Goal: Information Seeking & Learning: Find specific fact

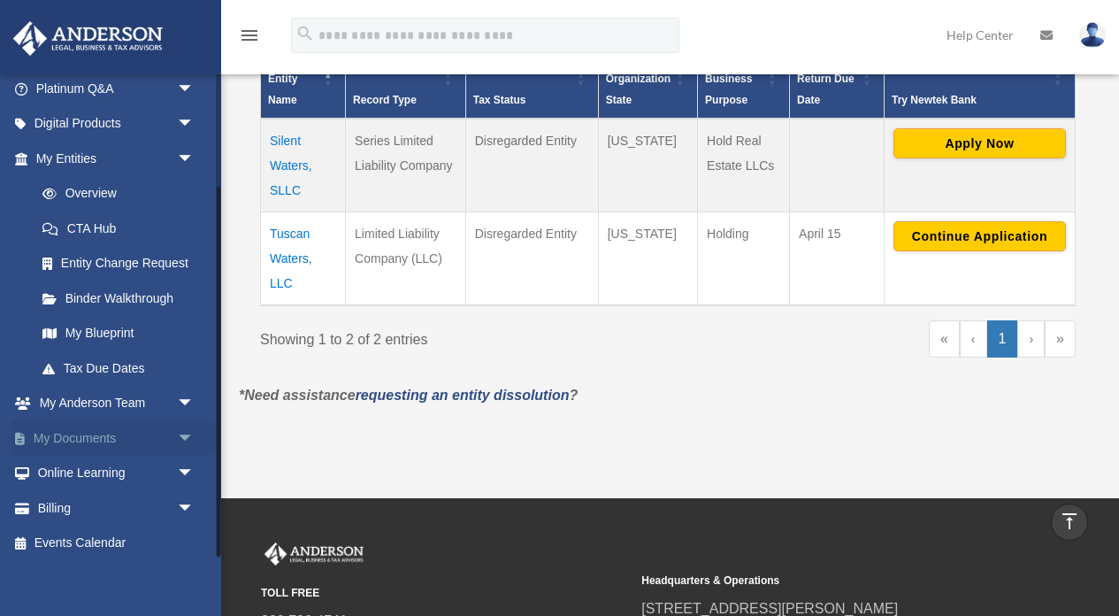
scroll to position [427, 0]
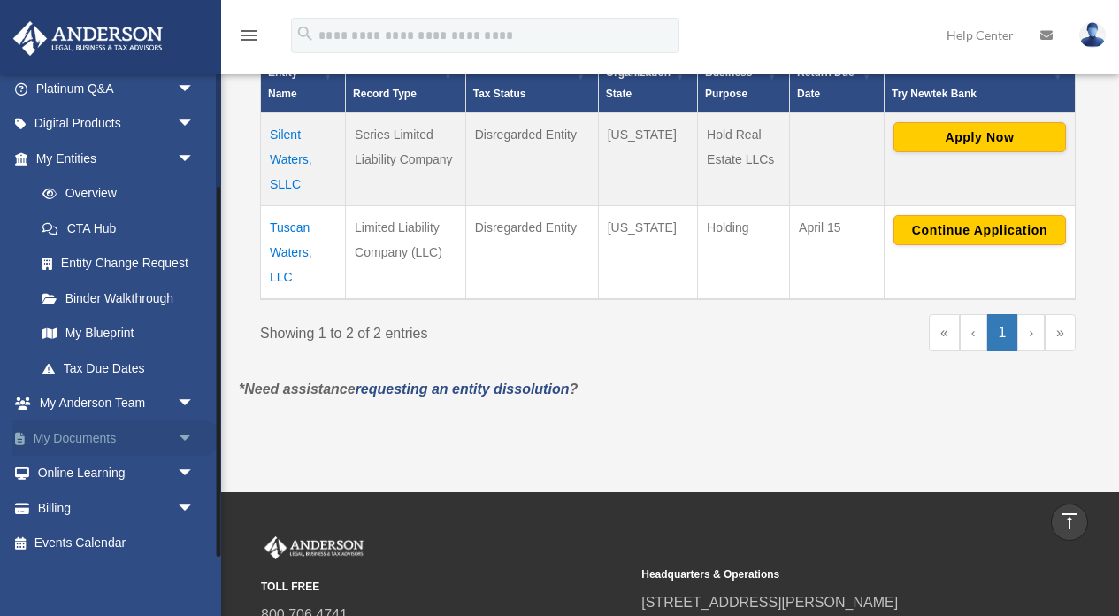
click at [117, 439] on link "My Documents arrow_drop_down" at bounding box center [116, 437] width 209 height 35
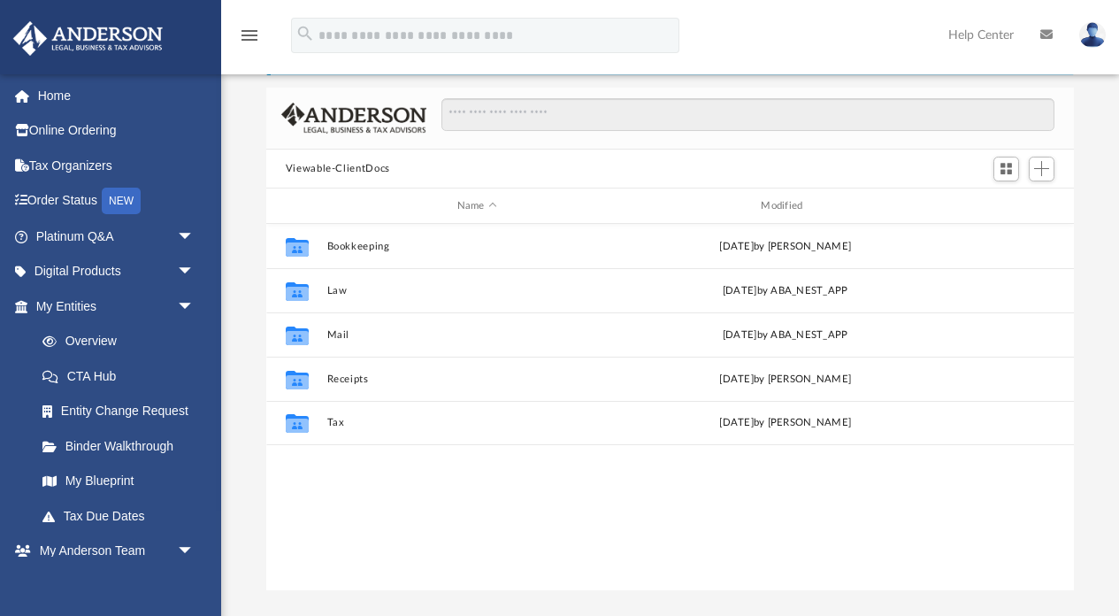
scroll to position [403, 808]
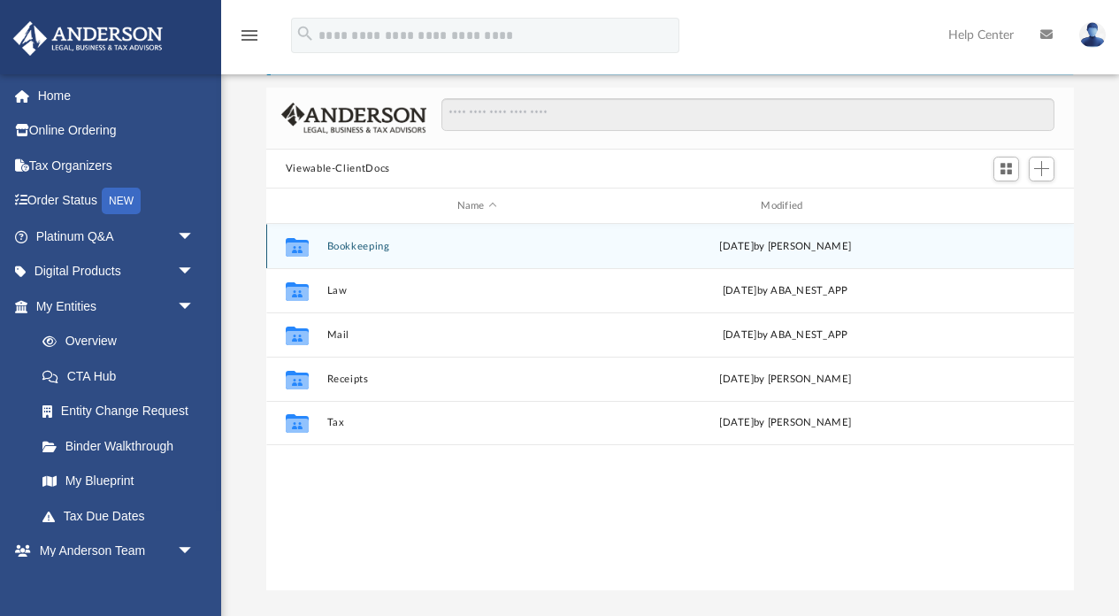
click at [347, 244] on button "Bookkeeping" at bounding box center [477, 247] width 301 height 12
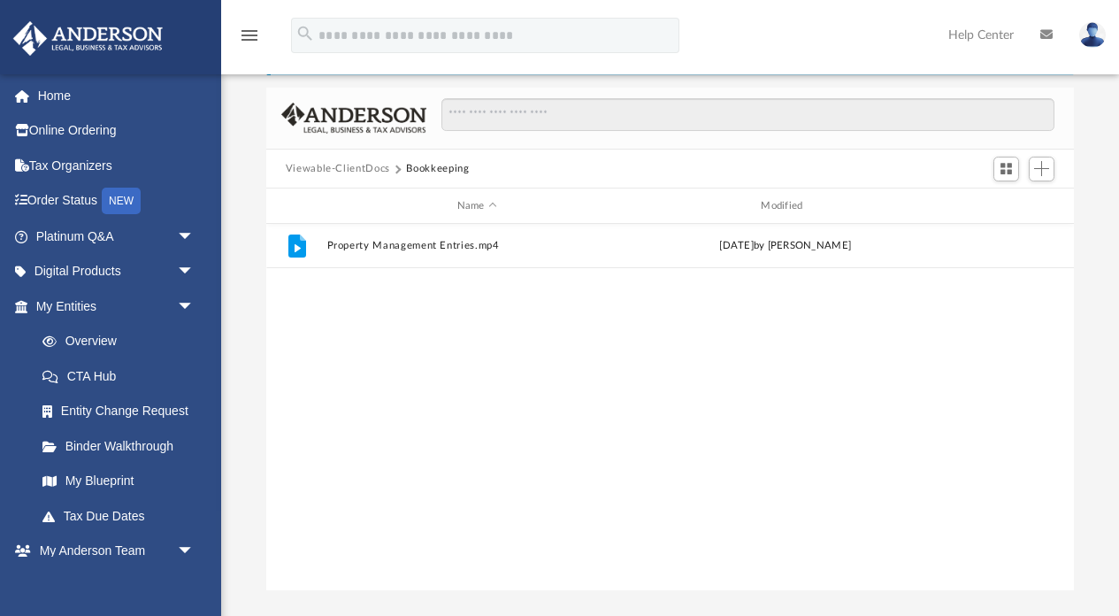
click at [368, 173] on button "Viewable-ClientDocs" at bounding box center [338, 169] width 104 height 16
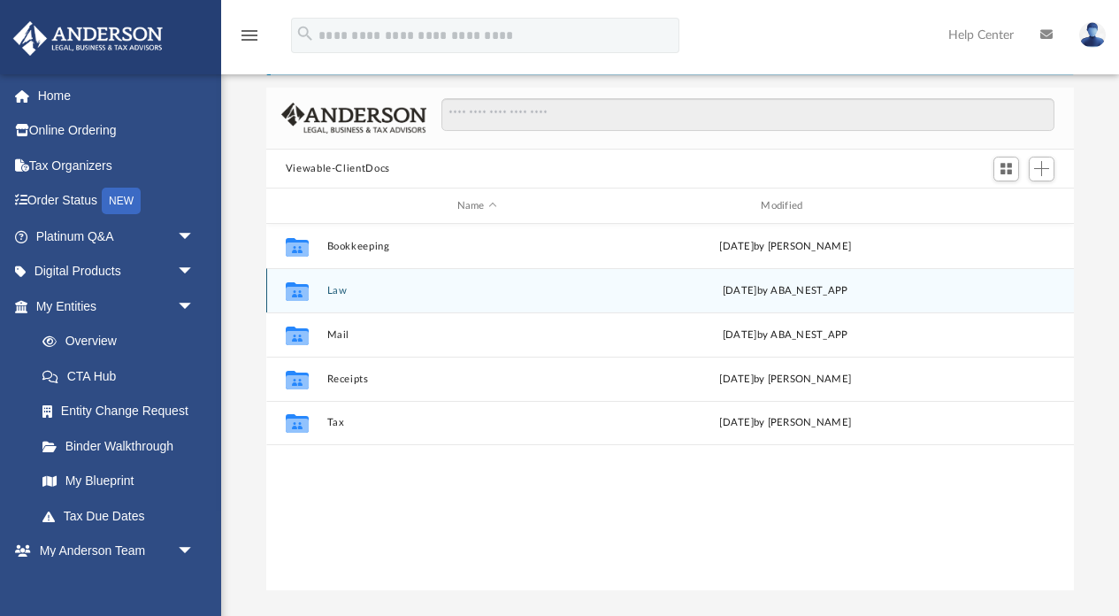
click at [330, 285] on button "Law" at bounding box center [477, 291] width 301 height 12
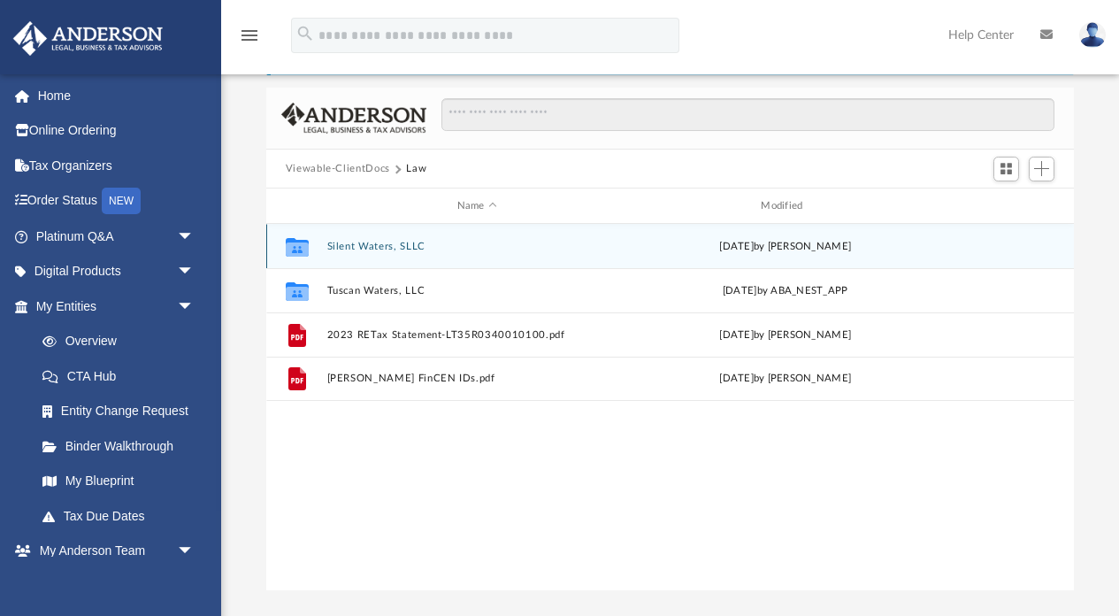
click at [364, 247] on button "Silent Waters, SLLC" at bounding box center [477, 247] width 301 height 12
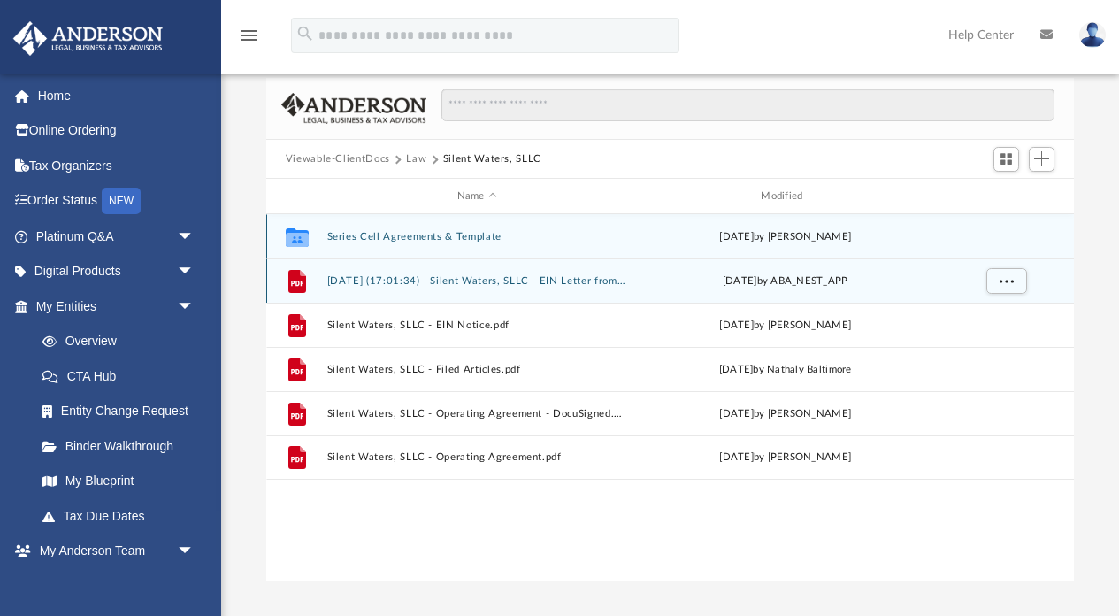
scroll to position [85, 0]
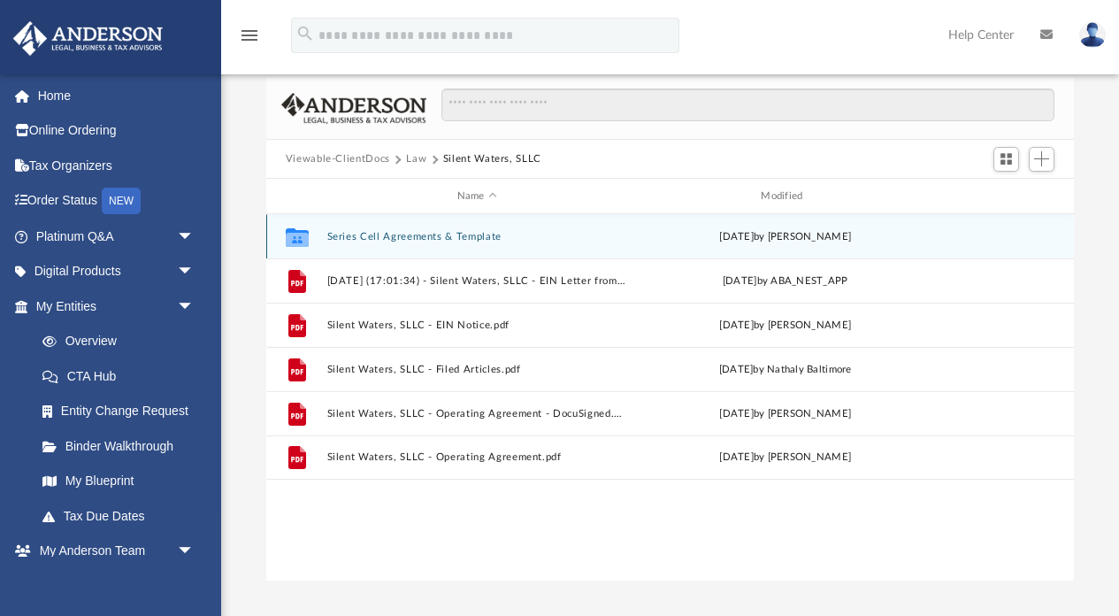
click at [419, 234] on button "Series Cell Agreements & Template" at bounding box center [477, 237] width 301 height 12
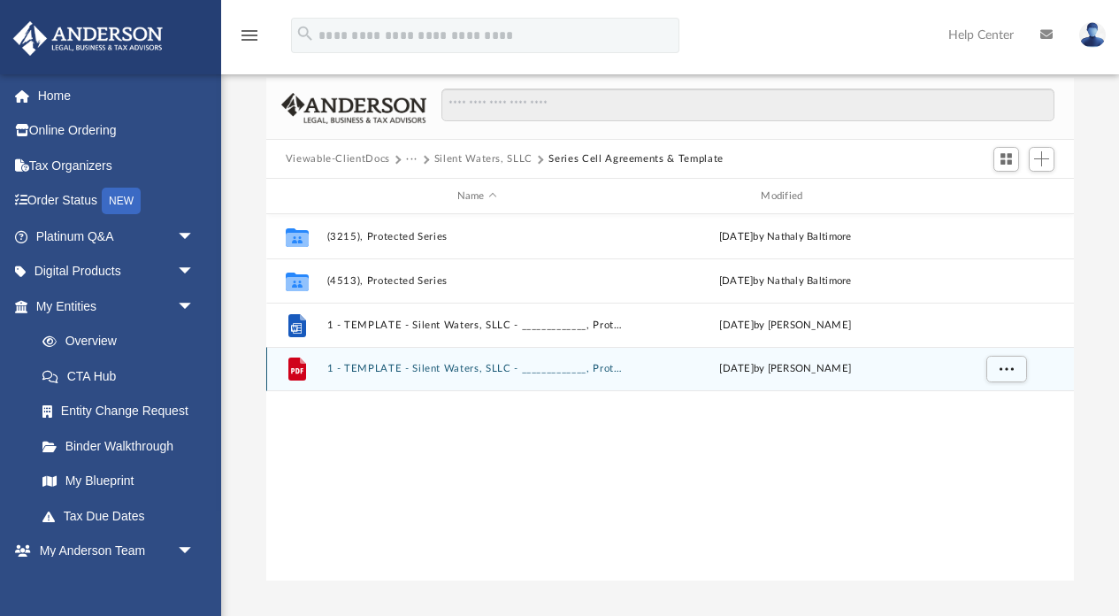
click at [390, 372] on button "1 - TEMPLATE - Silent Waters, SLLC - _____________, Protected Series.pdf" at bounding box center [477, 370] width 301 height 12
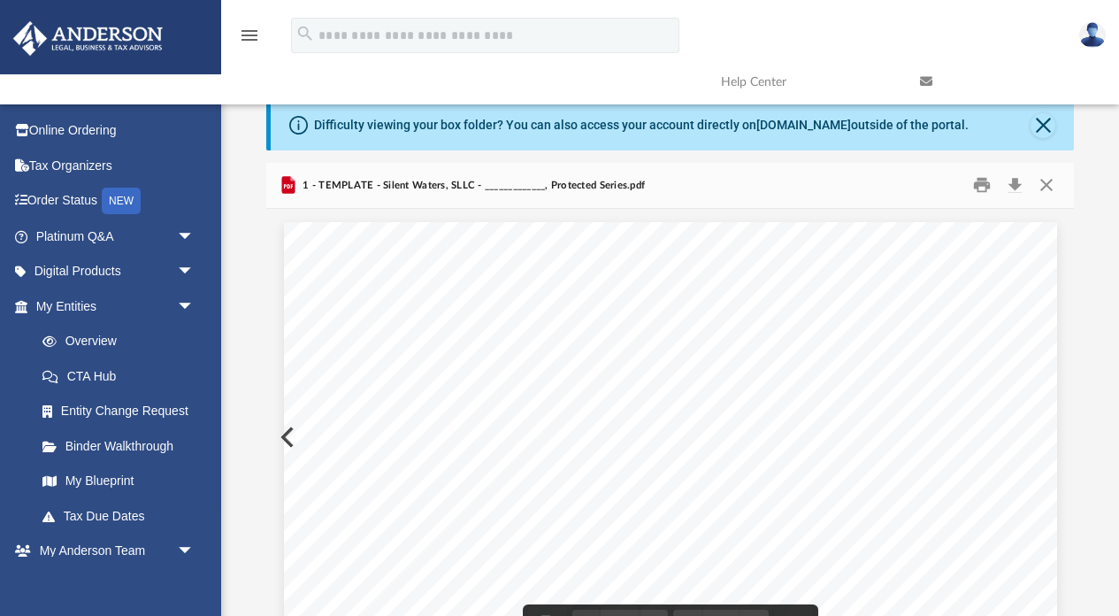
scroll to position [0, 0]
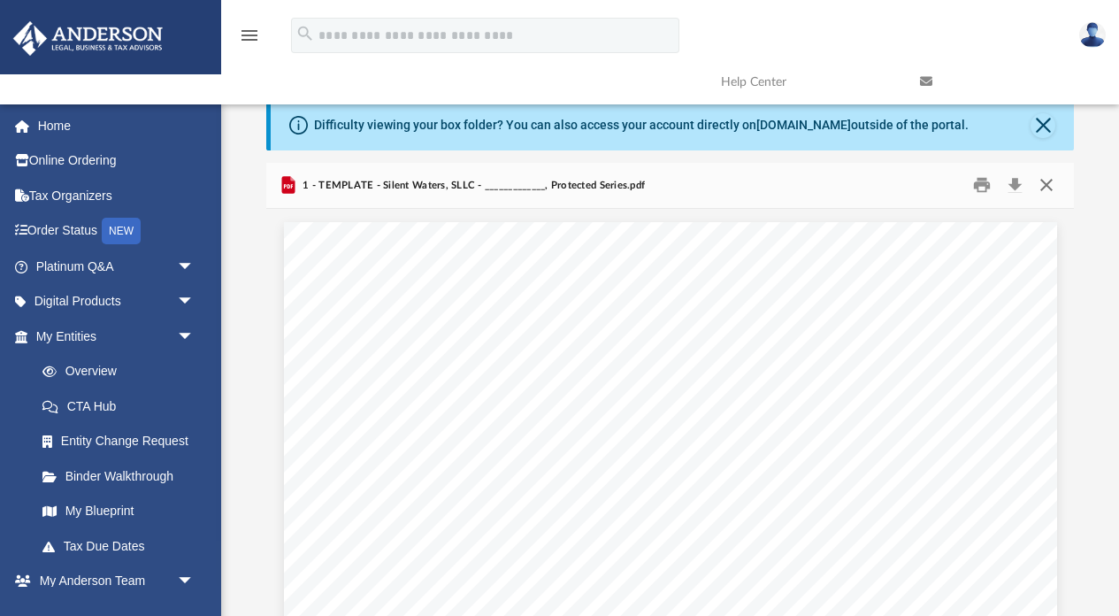
click at [1057, 181] on button "Close" at bounding box center [1047, 185] width 32 height 27
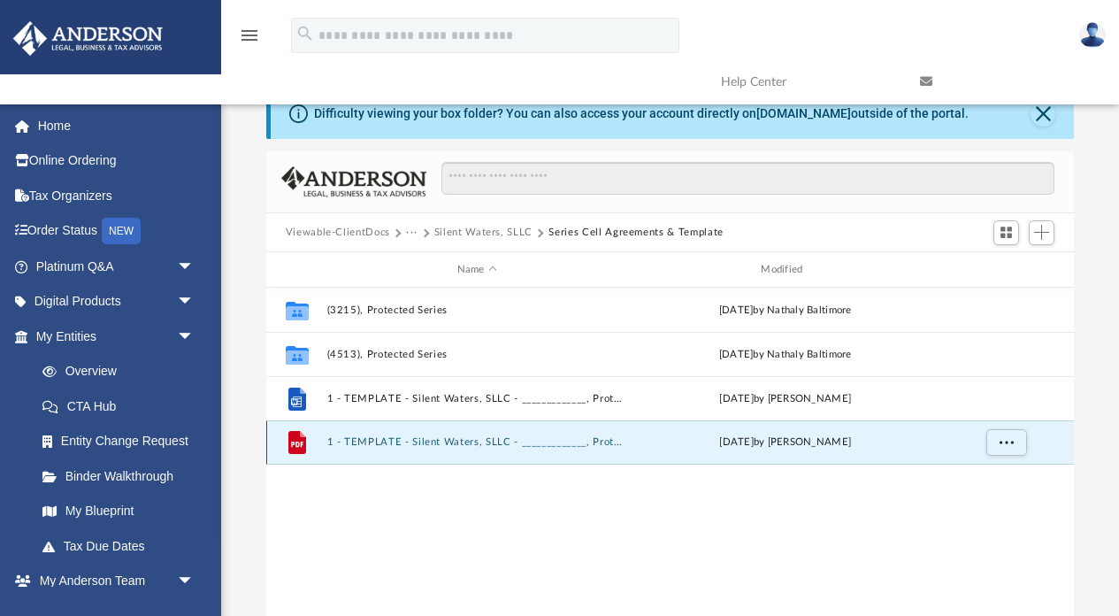
scroll to position [4, 0]
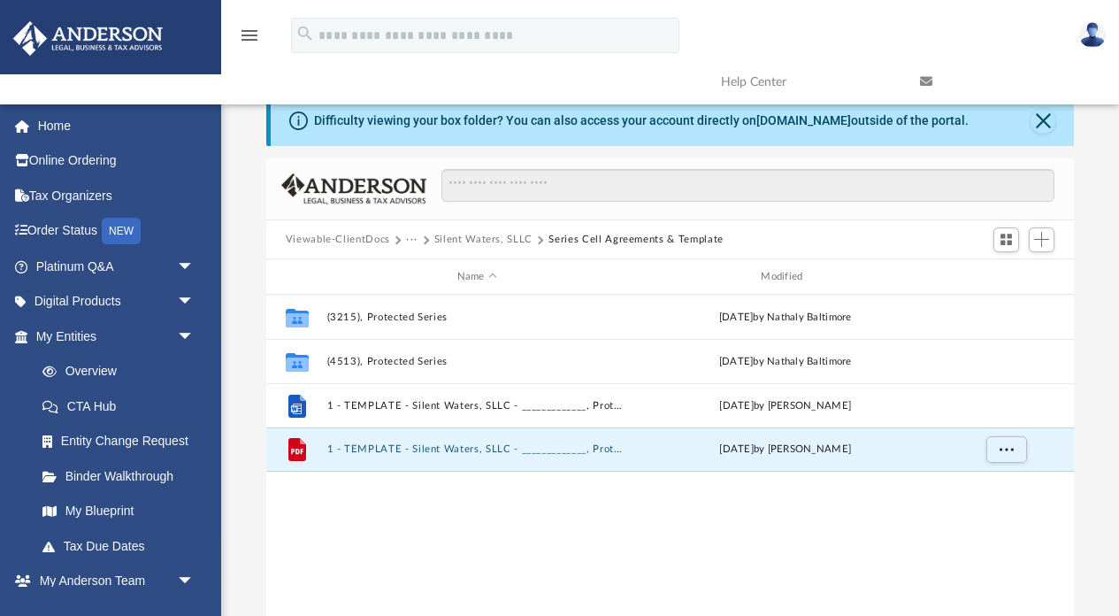
click at [491, 247] on div "Viewable-ClientDocs ··· Silent Waters, SLLC Series Cell Agreements & Template" at bounding box center [670, 239] width 809 height 39
click at [498, 241] on button "Silent Waters, SLLC" at bounding box center [483, 240] width 98 height 16
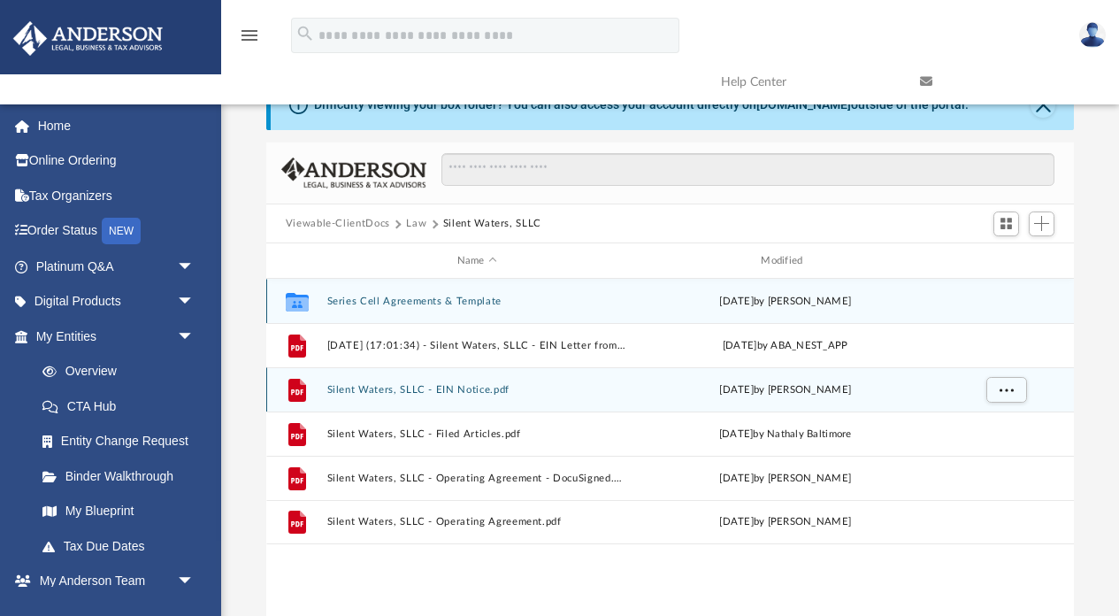
scroll to position [17, 0]
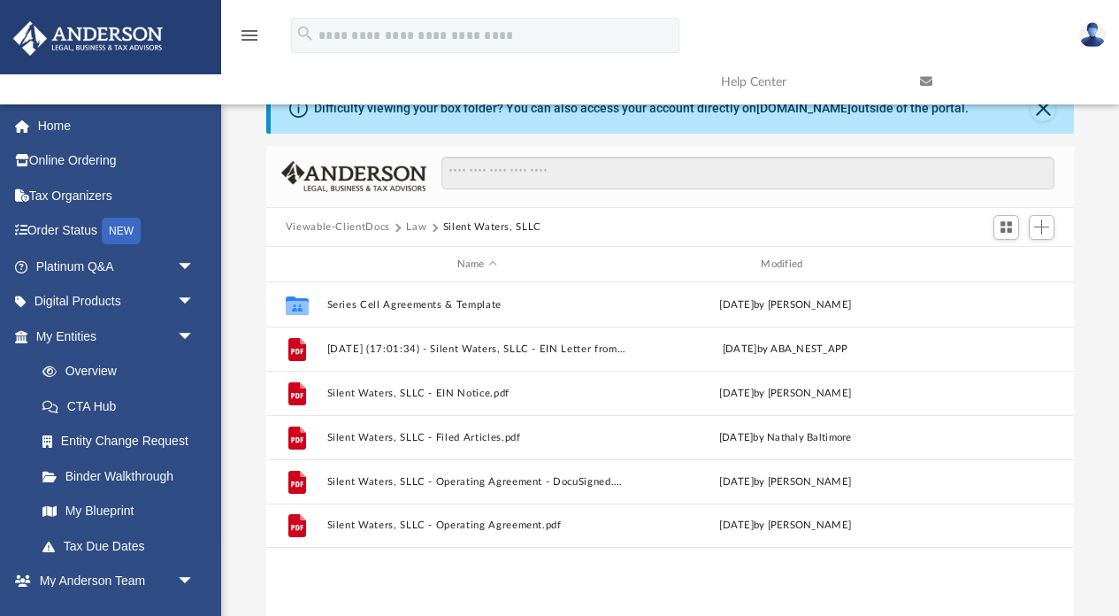
click at [416, 234] on div "Viewable-ClientDocs Law Silent Waters, SLLC" at bounding box center [670, 227] width 809 height 39
click at [423, 225] on button "Law" at bounding box center [416, 227] width 20 height 16
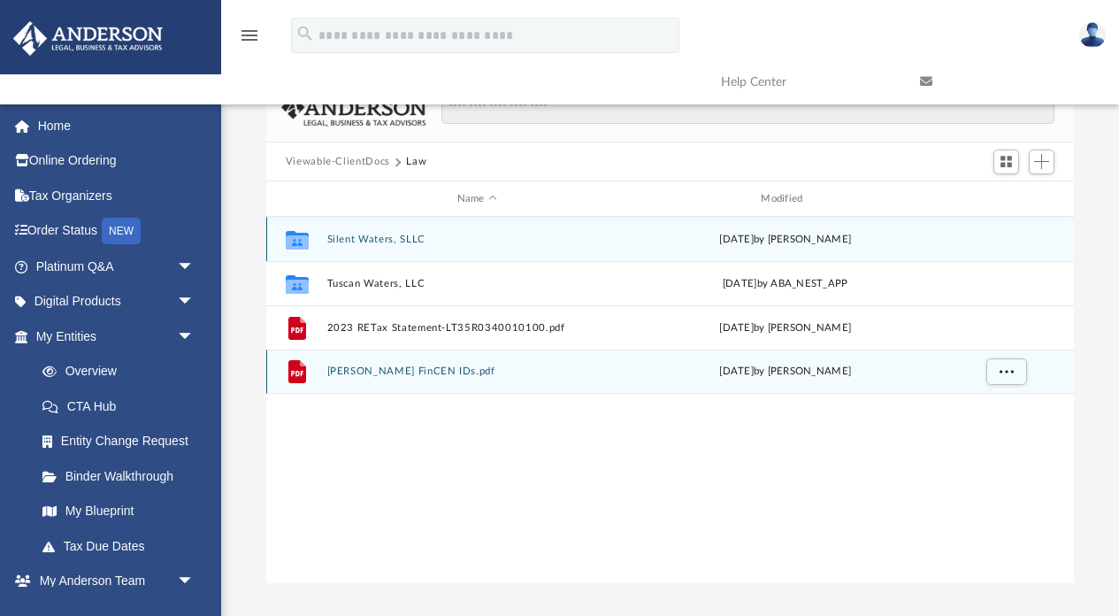
scroll to position [88, 0]
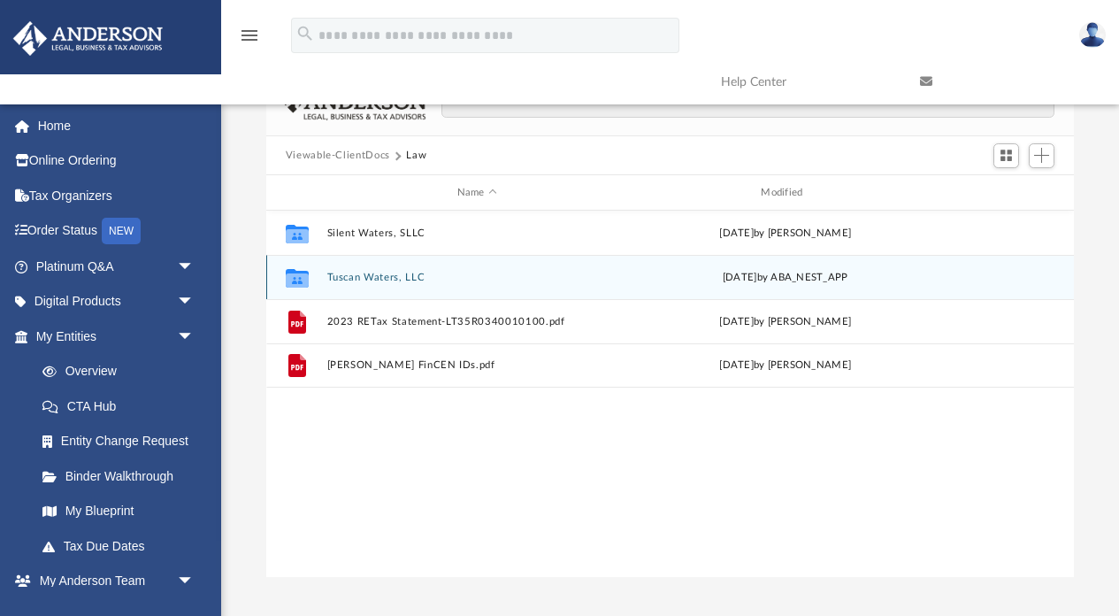
click at [364, 273] on button "Tuscan Waters, LLC" at bounding box center [477, 278] width 301 height 12
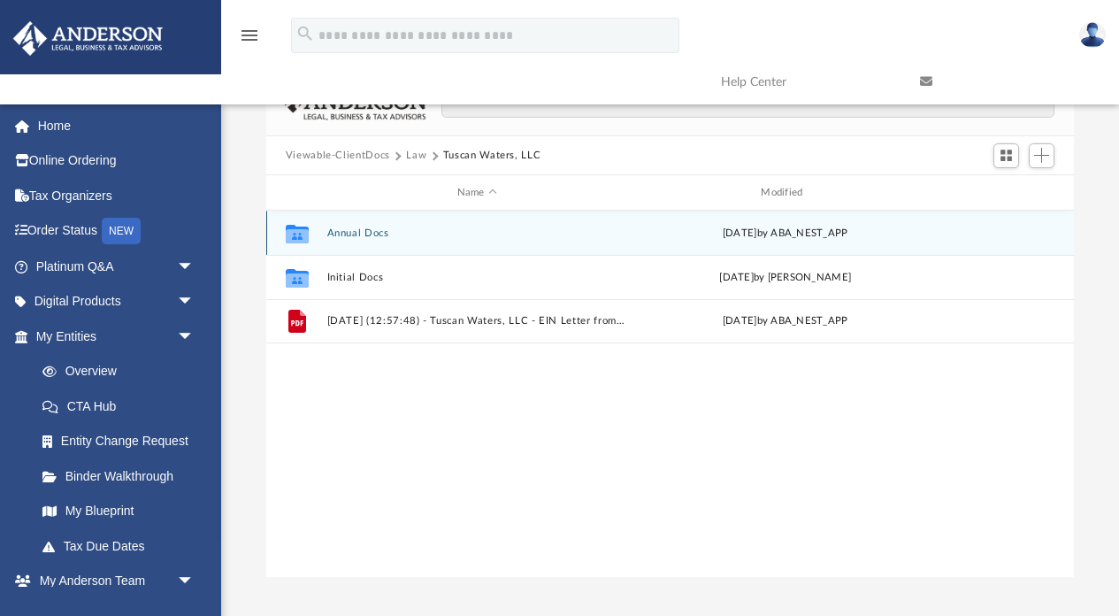
click at [370, 227] on button "Annual Docs" at bounding box center [477, 233] width 301 height 12
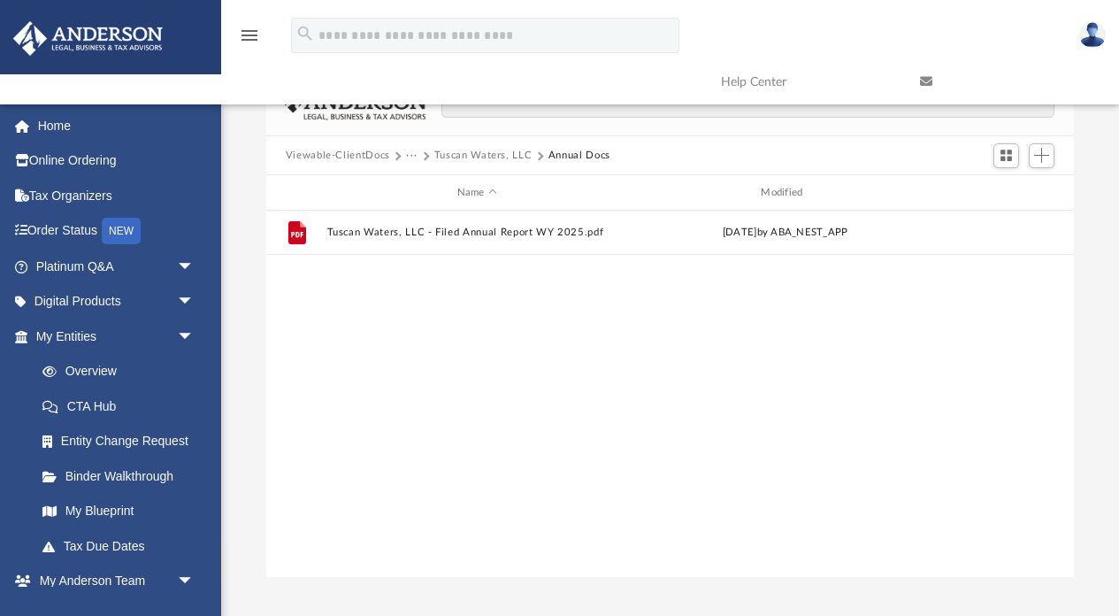
click at [488, 154] on button "Tuscan Waters, LLC" at bounding box center [483, 156] width 98 height 16
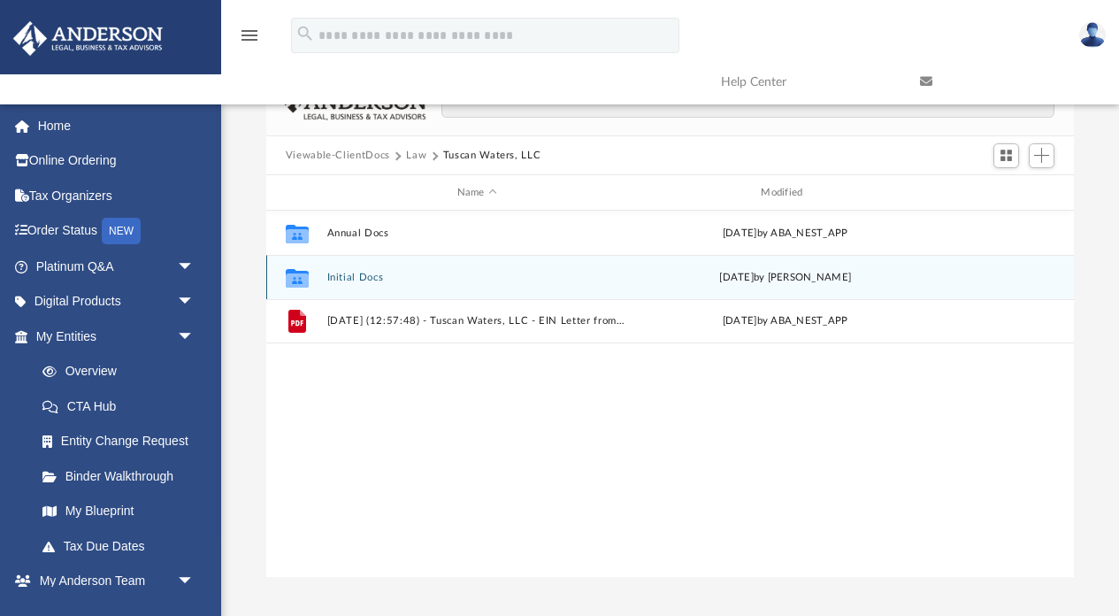
click at [355, 278] on button "Initial Docs" at bounding box center [477, 278] width 301 height 12
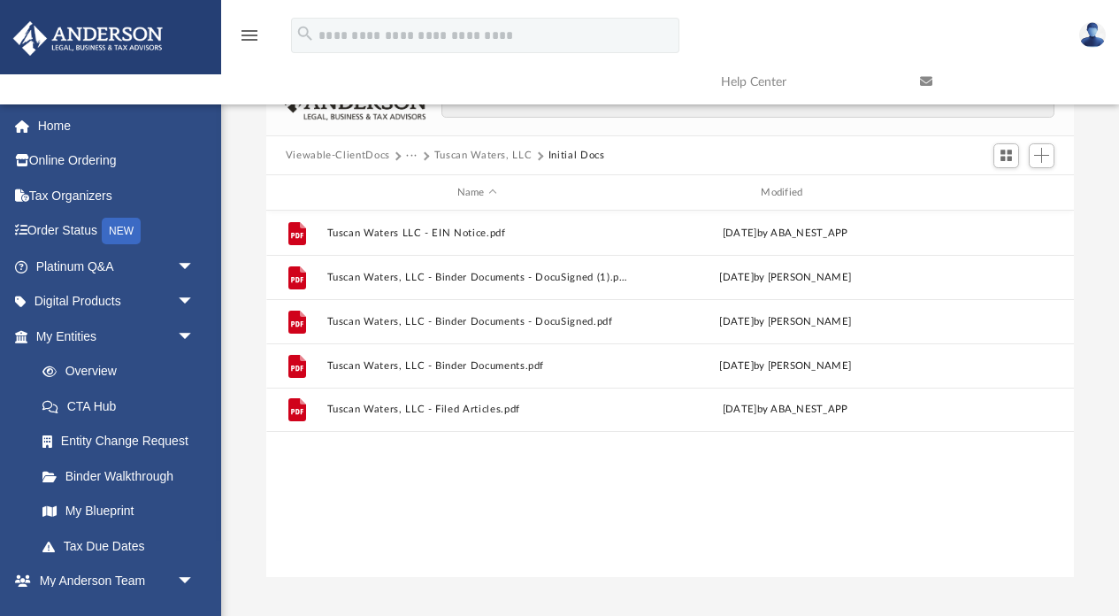
click at [473, 169] on div "Viewable-ClientDocs ··· Tuscan Waters, LLC Initial Docs" at bounding box center [670, 155] width 809 height 39
click at [483, 154] on button "Tuscan Waters, LLC" at bounding box center [483, 156] width 98 height 16
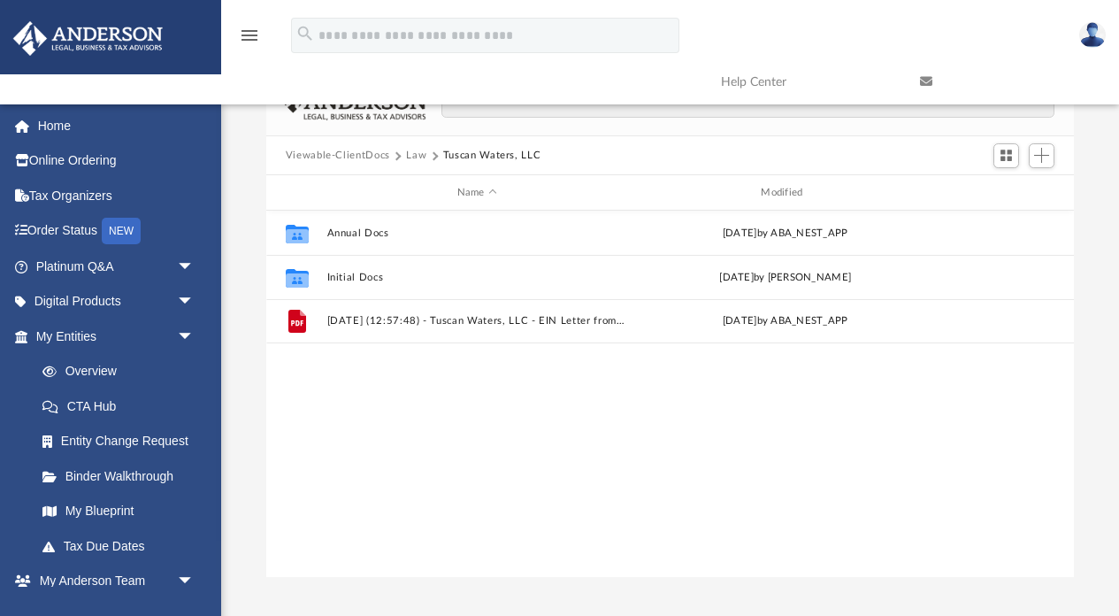
click at [420, 158] on button "Law" at bounding box center [416, 156] width 20 height 16
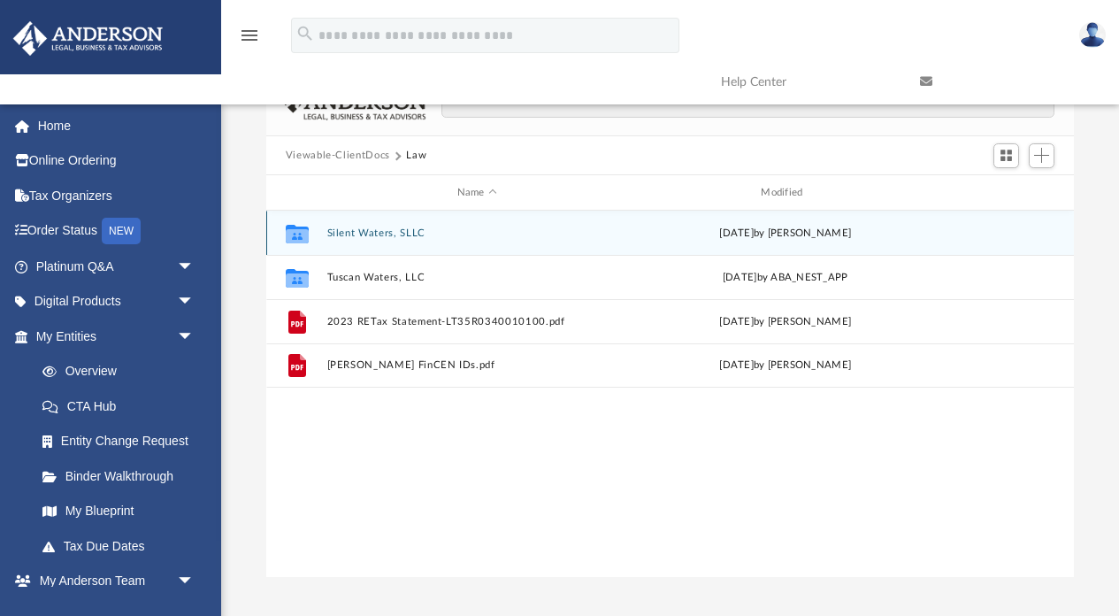
click at [375, 228] on button "Silent Waters, SLLC" at bounding box center [477, 233] width 301 height 12
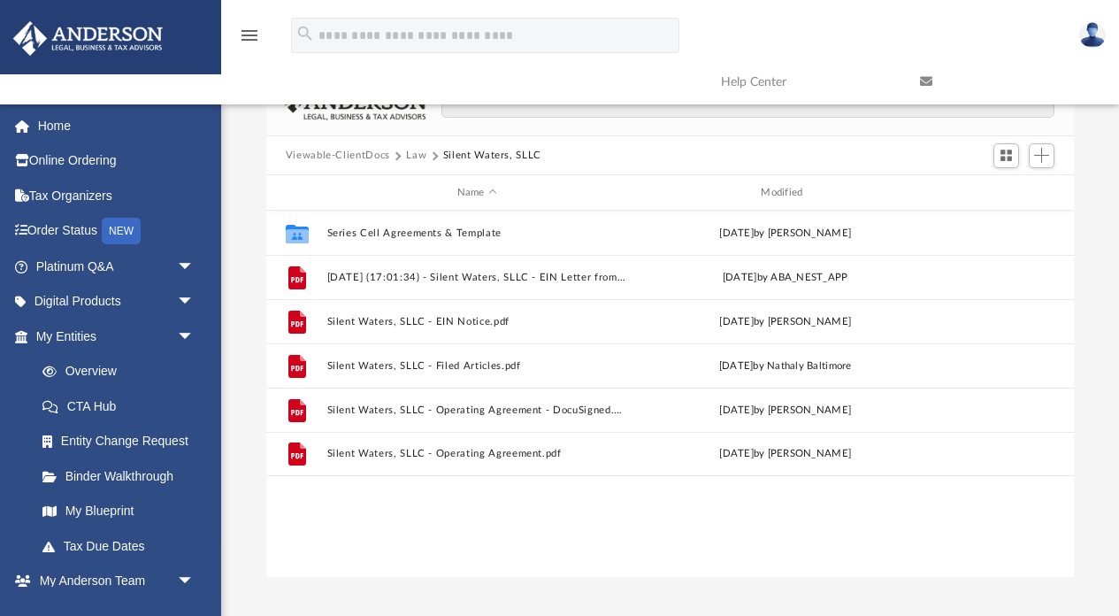
click at [419, 157] on button "Law" at bounding box center [416, 156] width 20 height 16
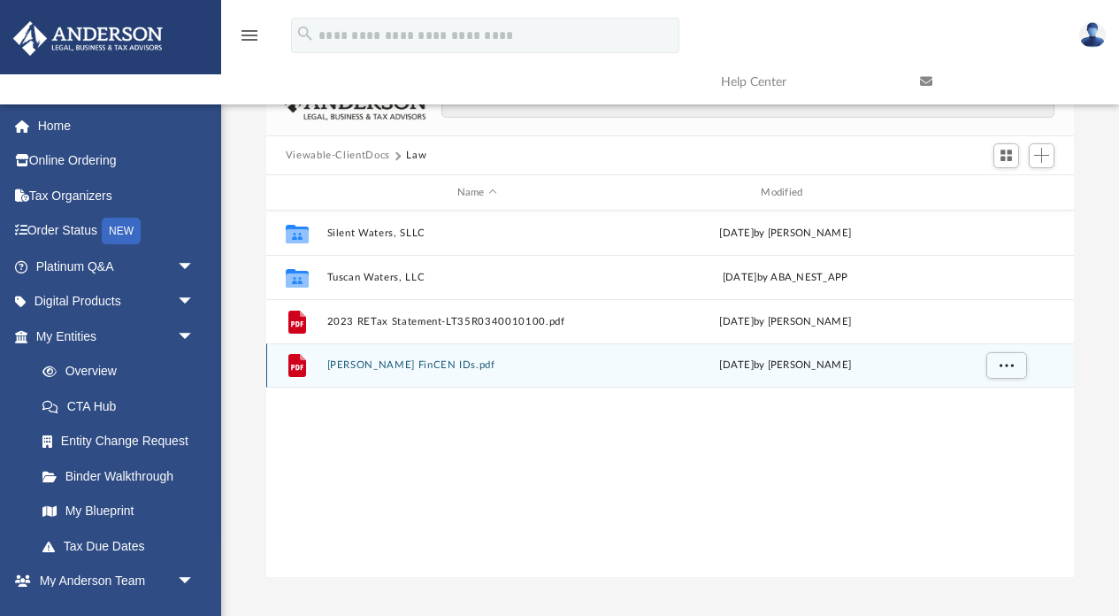
click at [373, 371] on button "Hentz FinCEN IDs.pdf" at bounding box center [477, 366] width 301 height 12
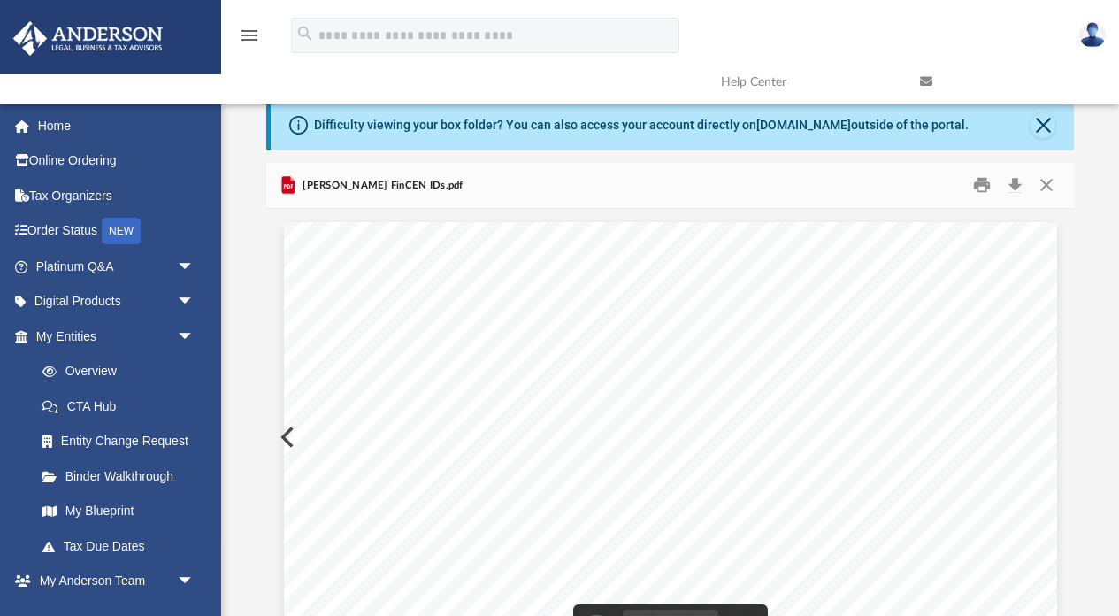
scroll to position [0, 0]
click at [1044, 191] on button "Close" at bounding box center [1047, 185] width 32 height 27
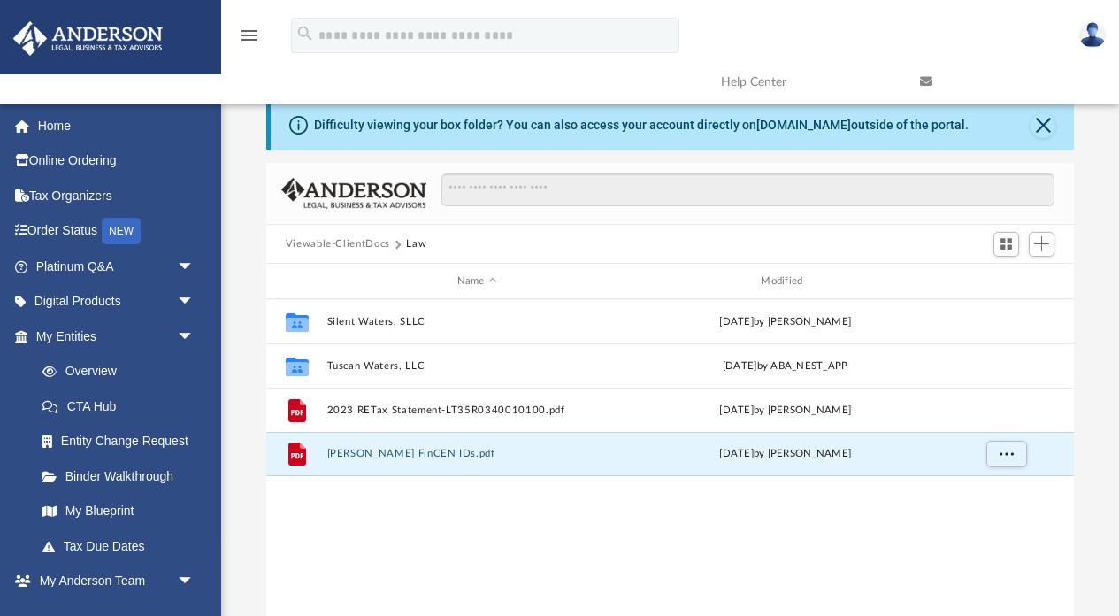
click at [362, 246] on button "Viewable-ClientDocs" at bounding box center [338, 244] width 104 height 16
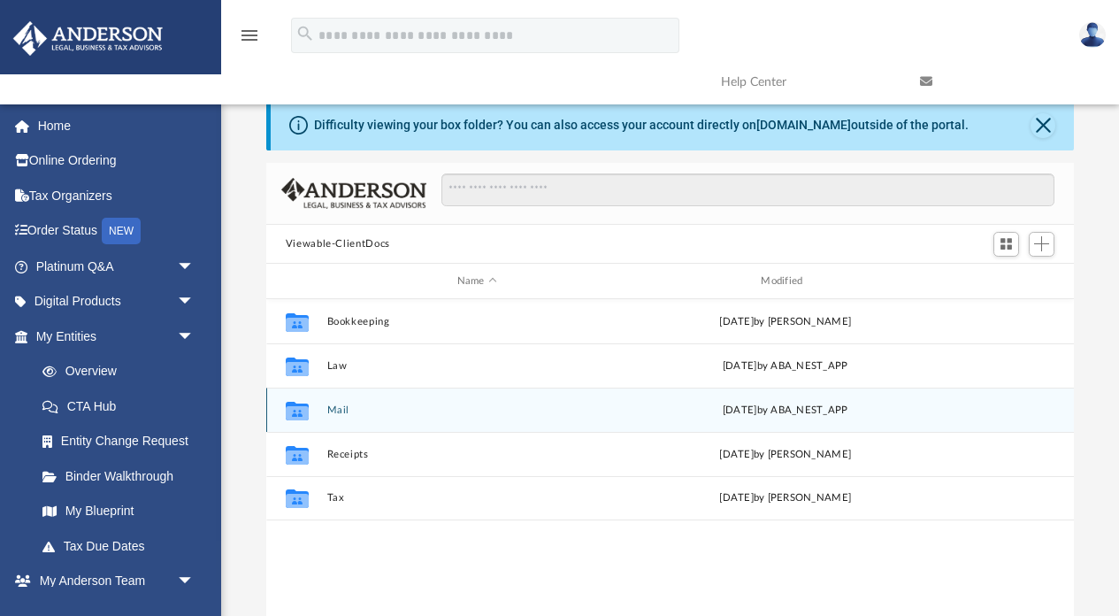
click at [340, 410] on button "Mail" at bounding box center [477, 410] width 301 height 12
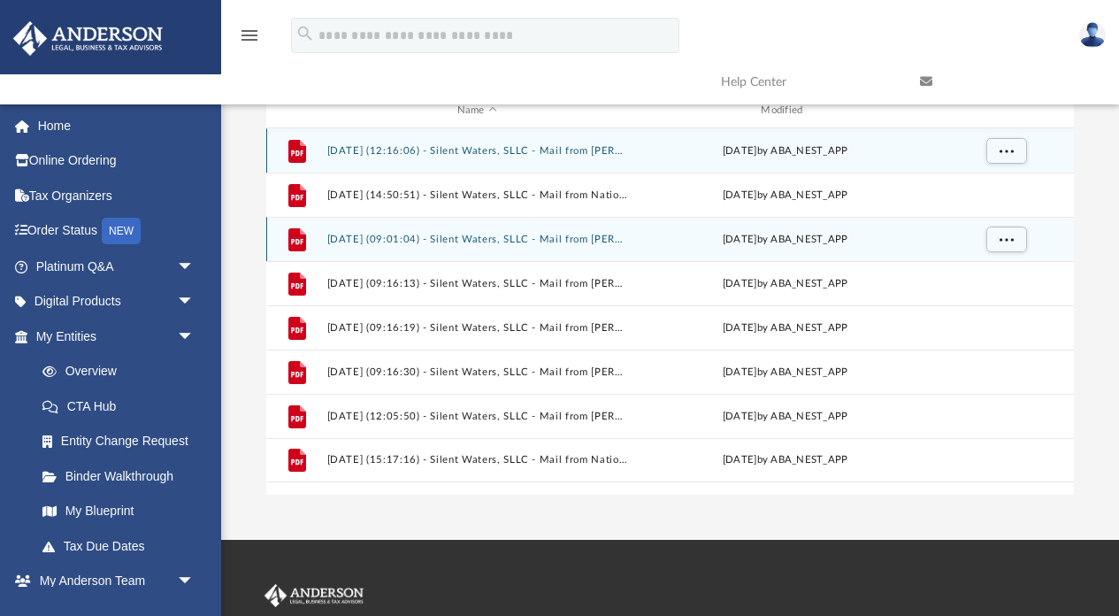
scroll to position [173, 0]
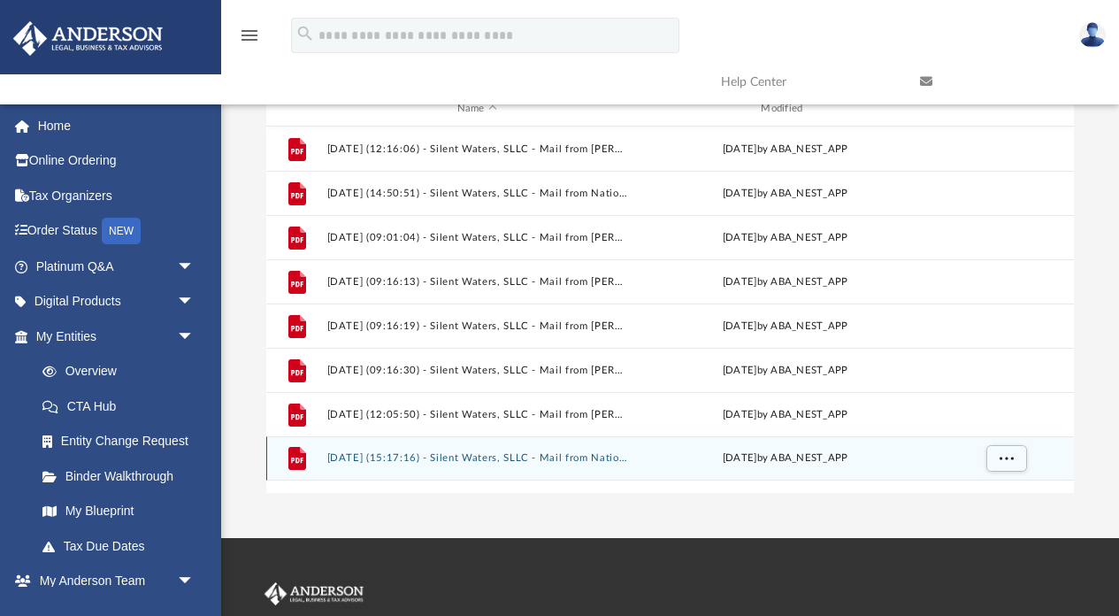
click at [557, 457] on button "[DATE] (15:17:16) - Silent Waters, SLLC - Mail from National Title & Escrow, LL…" at bounding box center [477, 459] width 301 height 12
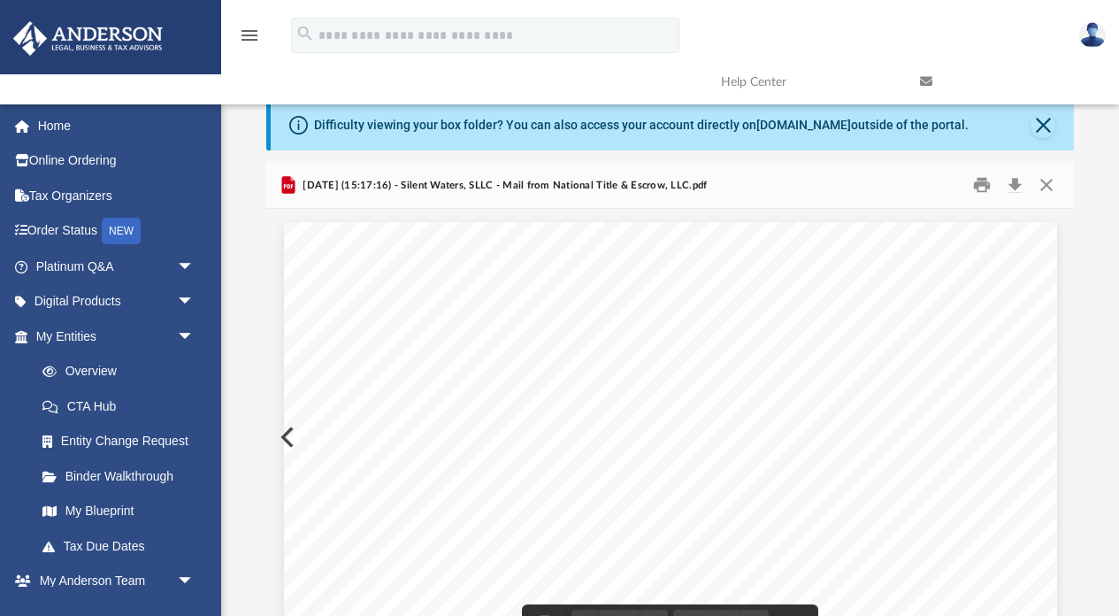
scroll to position [0, 0]
click at [1042, 114] on link at bounding box center [1006, 82] width 199 height 70
click at [1044, 126] on button "Close" at bounding box center [1043, 125] width 25 height 25
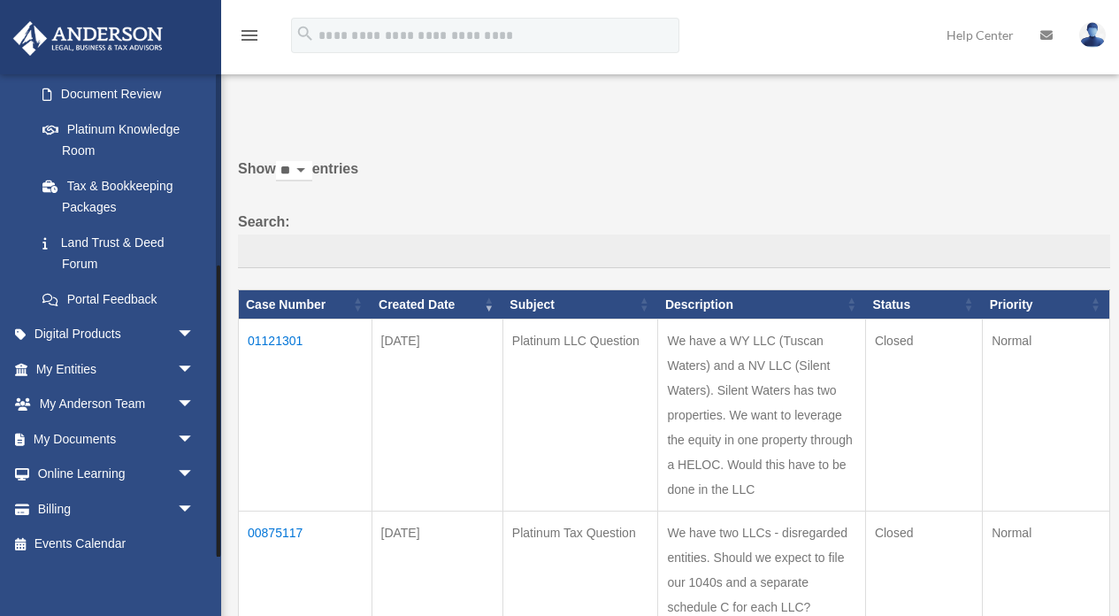
scroll to position [315, 0]
click at [83, 441] on link "My Documents arrow_drop_down" at bounding box center [116, 440] width 209 height 35
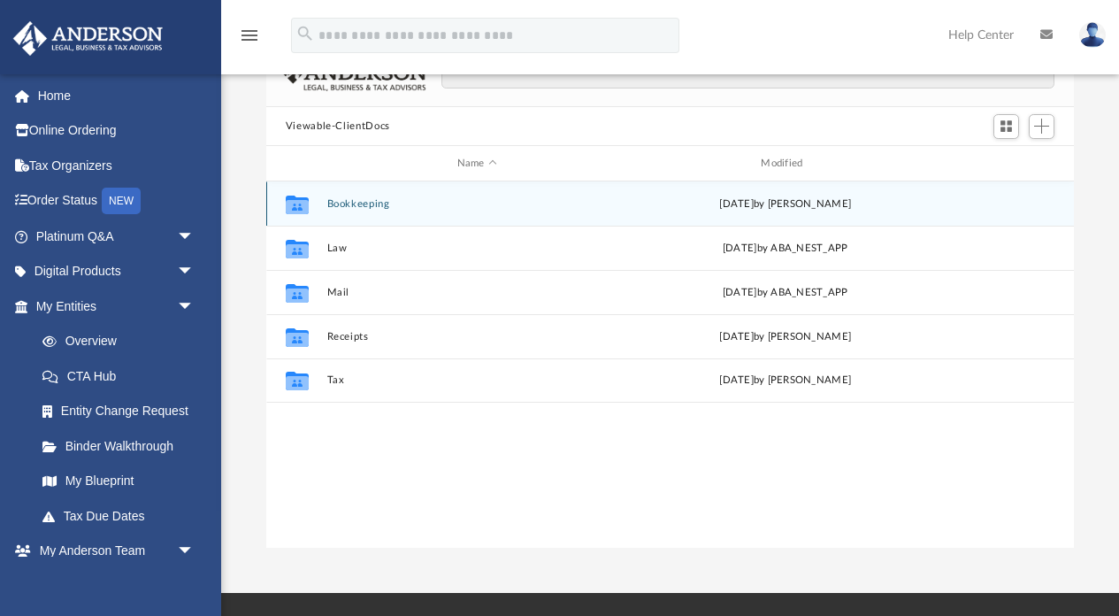
scroll to position [90, 0]
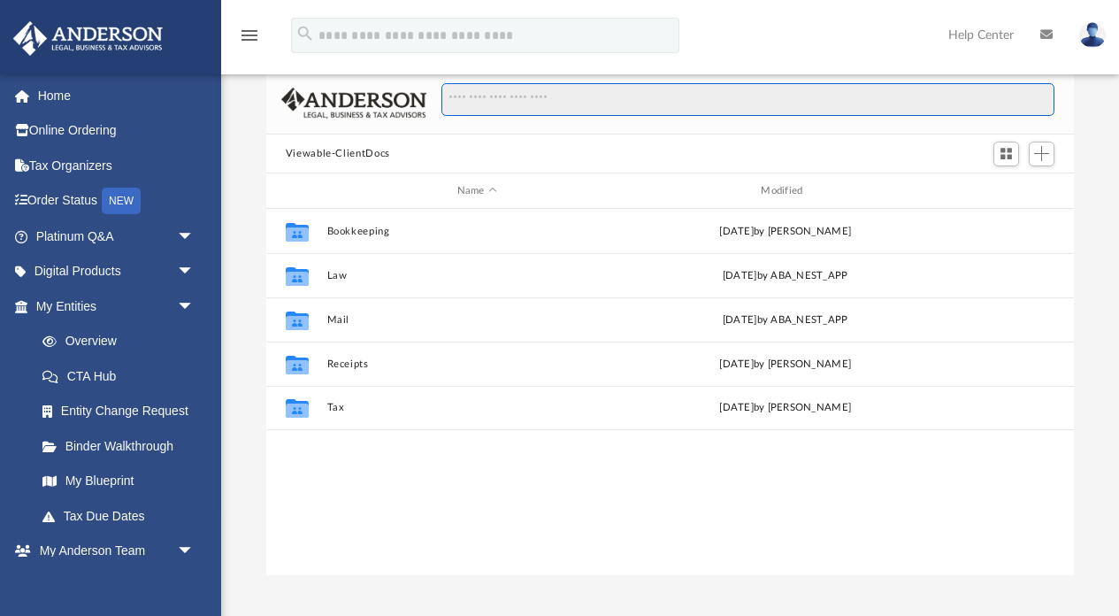
click at [635, 101] on input "Search files and folders" at bounding box center [748, 100] width 613 height 34
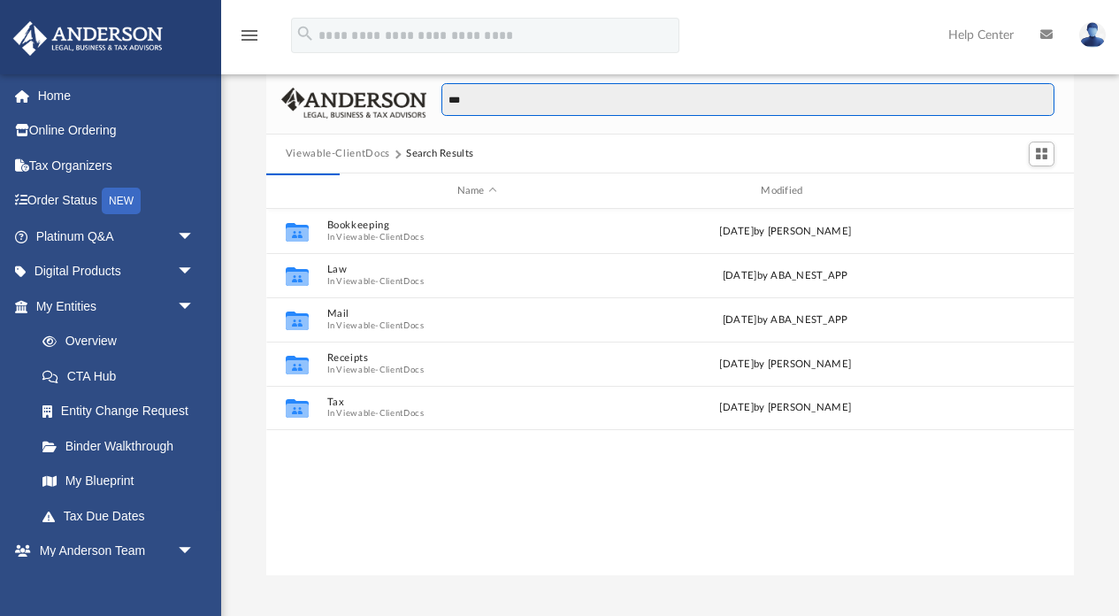
type input "***"
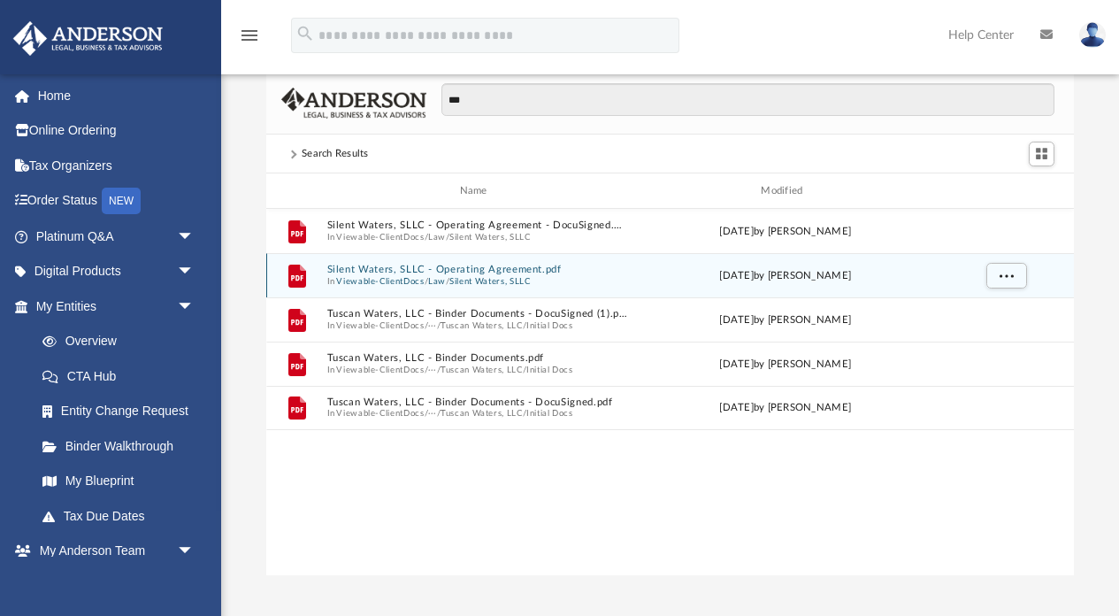
click at [493, 272] on button "Silent Waters, SLLC - Operating Agreement.pdf" at bounding box center [477, 270] width 301 height 12
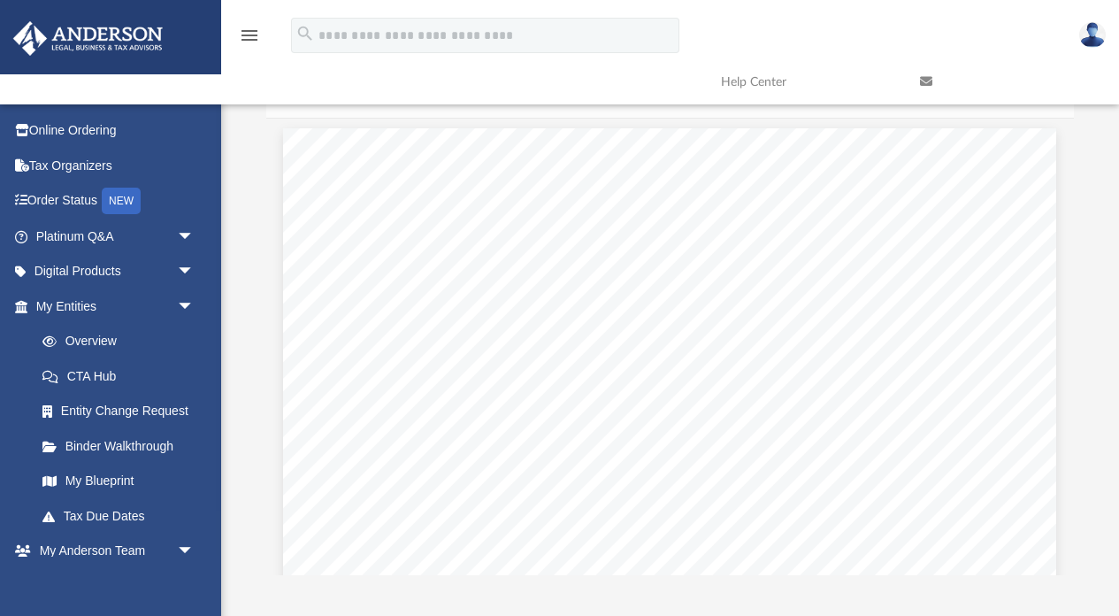
scroll to position [62640, 1]
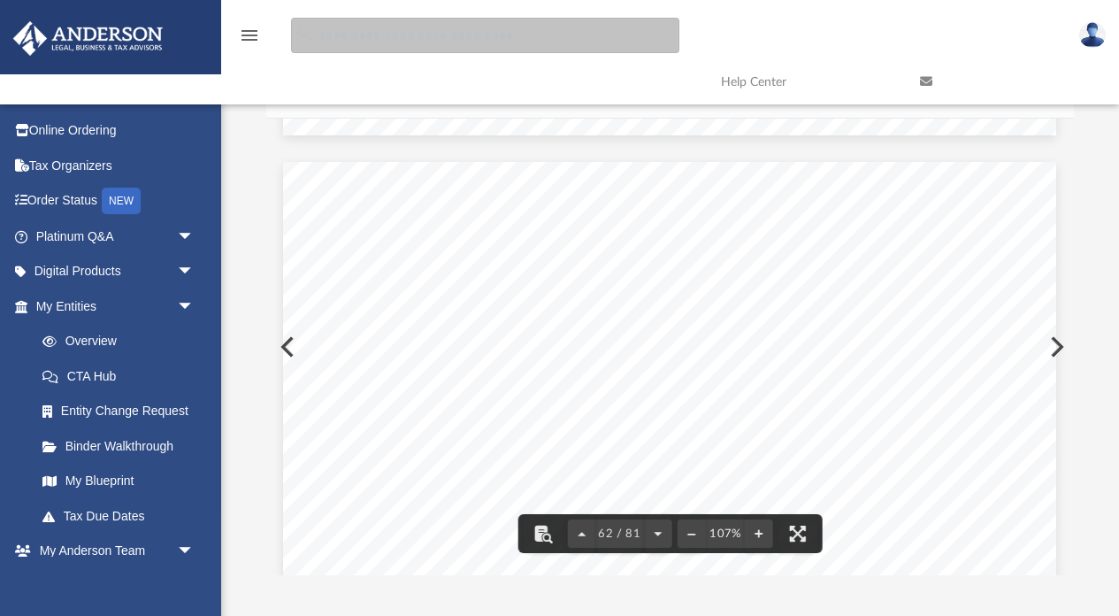
click at [476, 50] on input "search" at bounding box center [485, 35] width 388 height 35
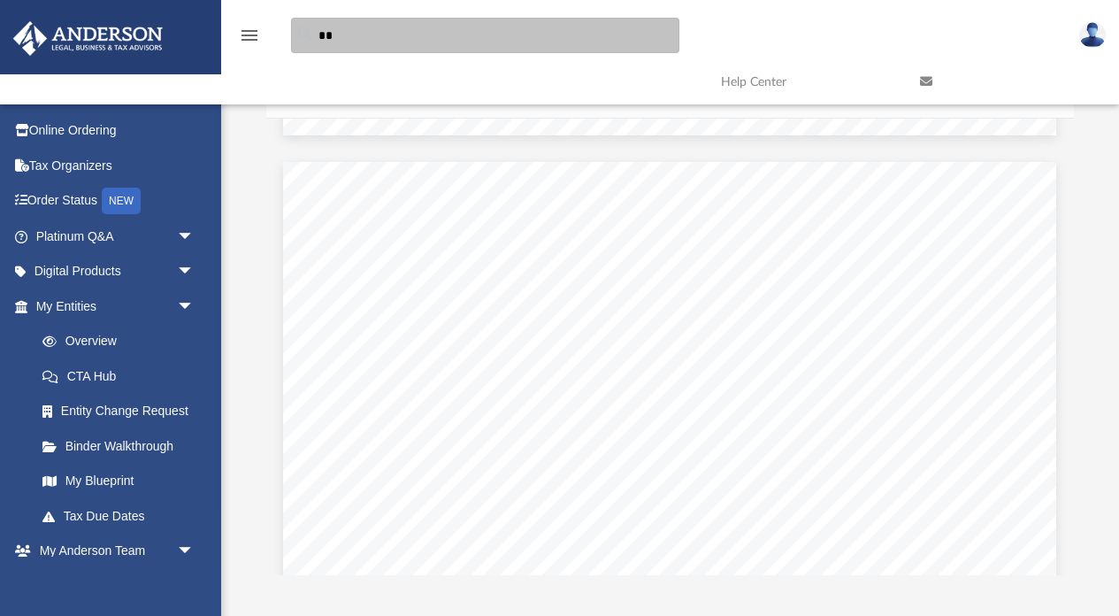
type input "*"
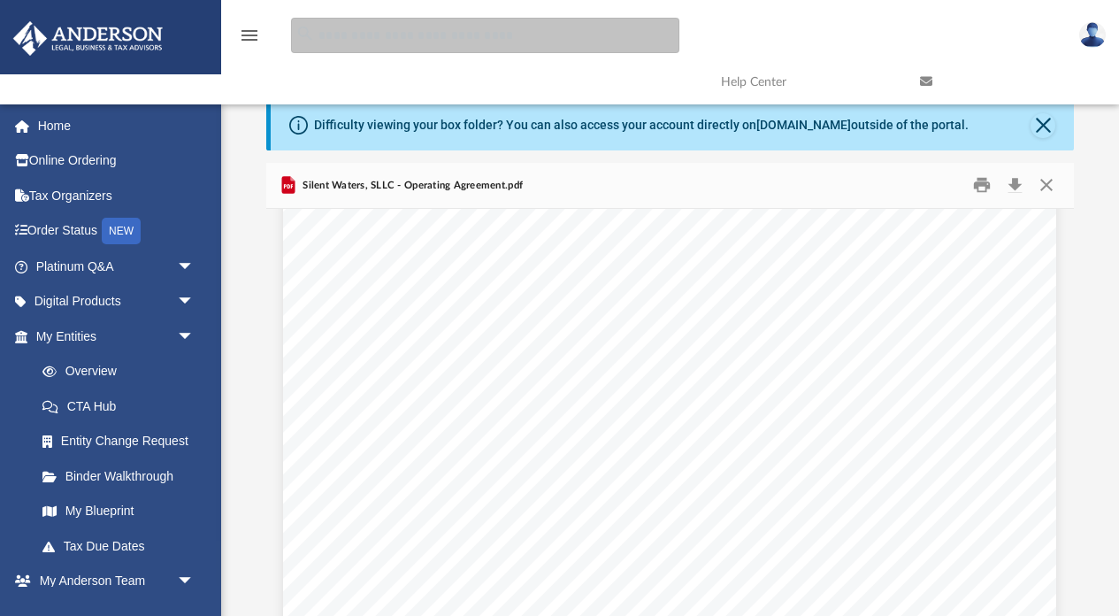
scroll to position [55655, 1]
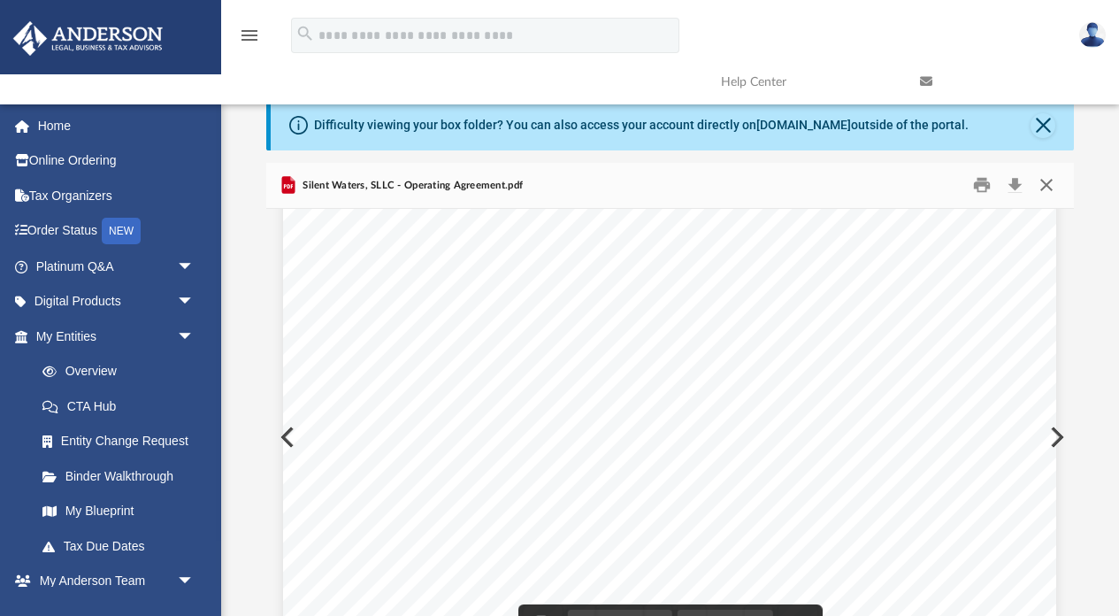
click at [1044, 184] on button "Close" at bounding box center [1047, 185] width 32 height 27
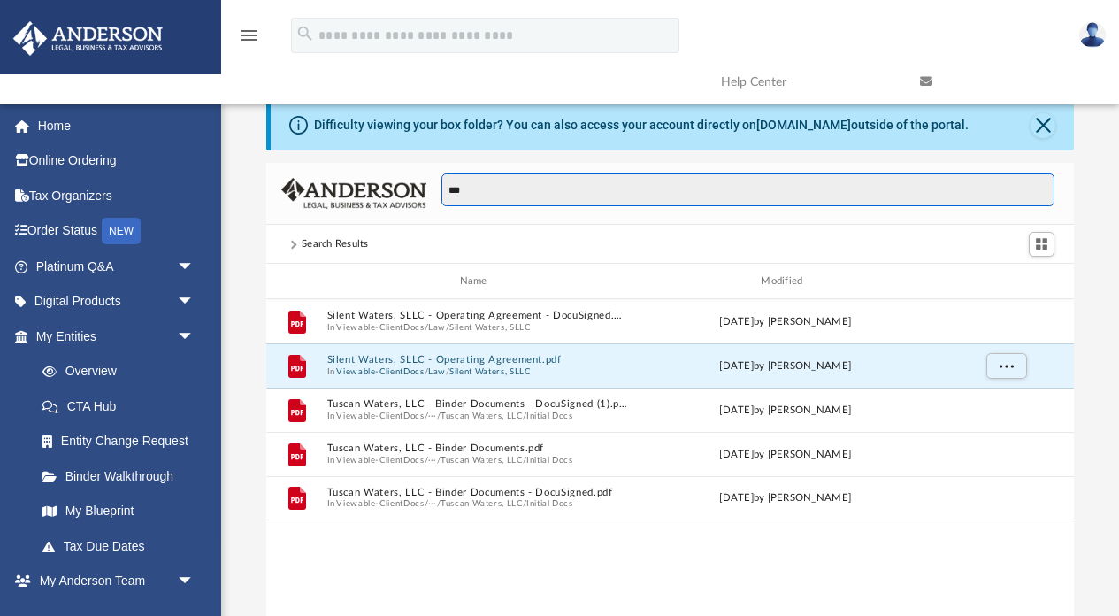
click at [717, 196] on input "***" at bounding box center [748, 190] width 613 height 34
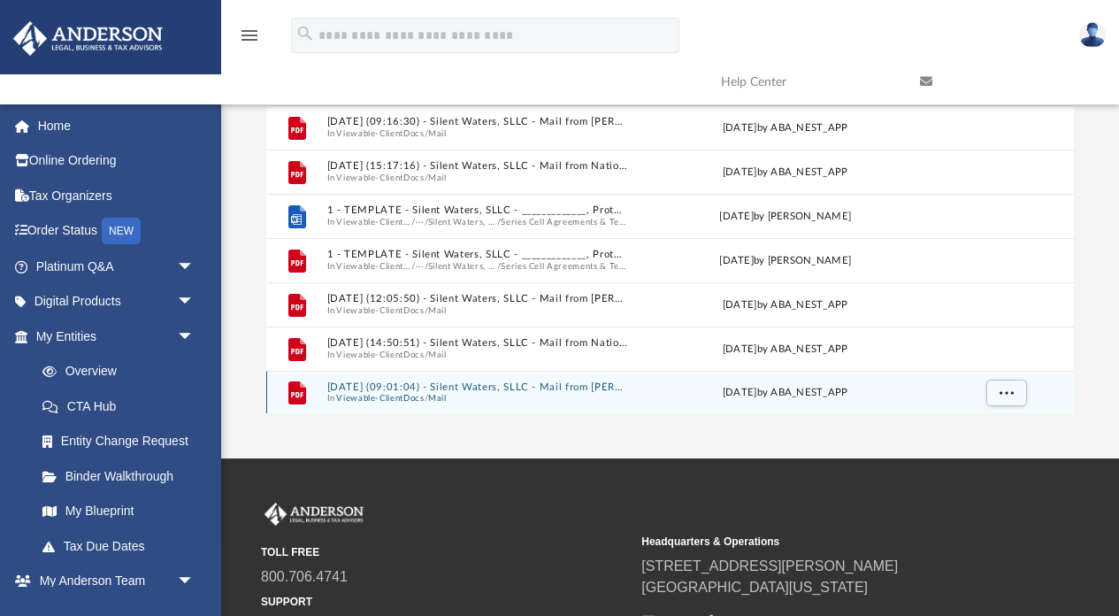
scroll to position [252, 0]
click at [562, 394] on span "In Viewable-ClientDocs / Mail" at bounding box center [477, 399] width 301 height 12
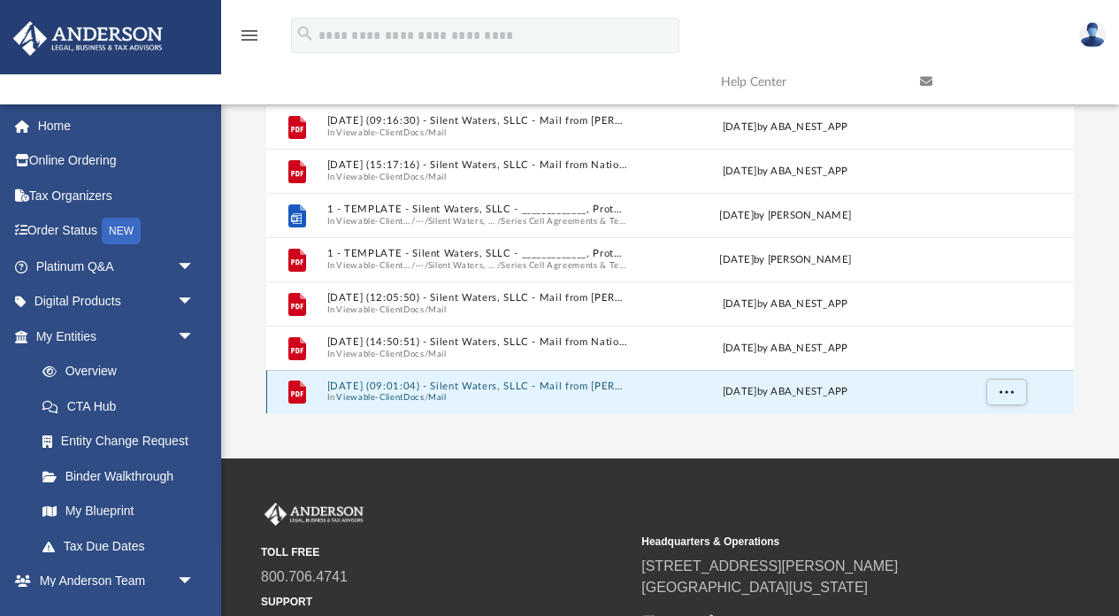
click at [532, 380] on button "[DATE] (09:01:04) - Silent Waters, SLLC - Mail from [PERSON_NAME].pdf" at bounding box center [477, 386] width 301 height 12
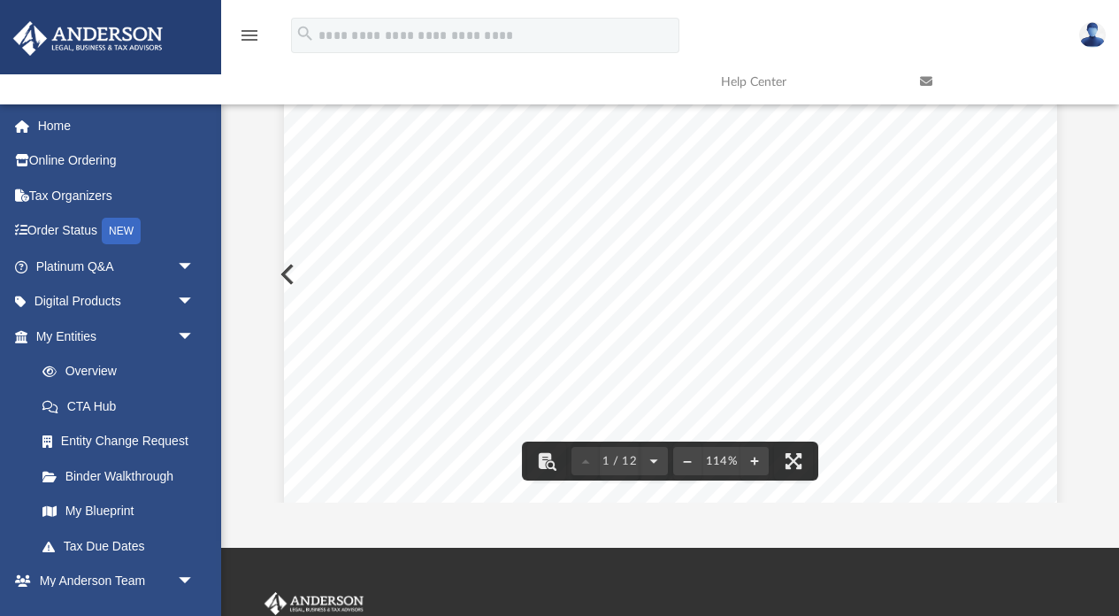
scroll to position [0, 0]
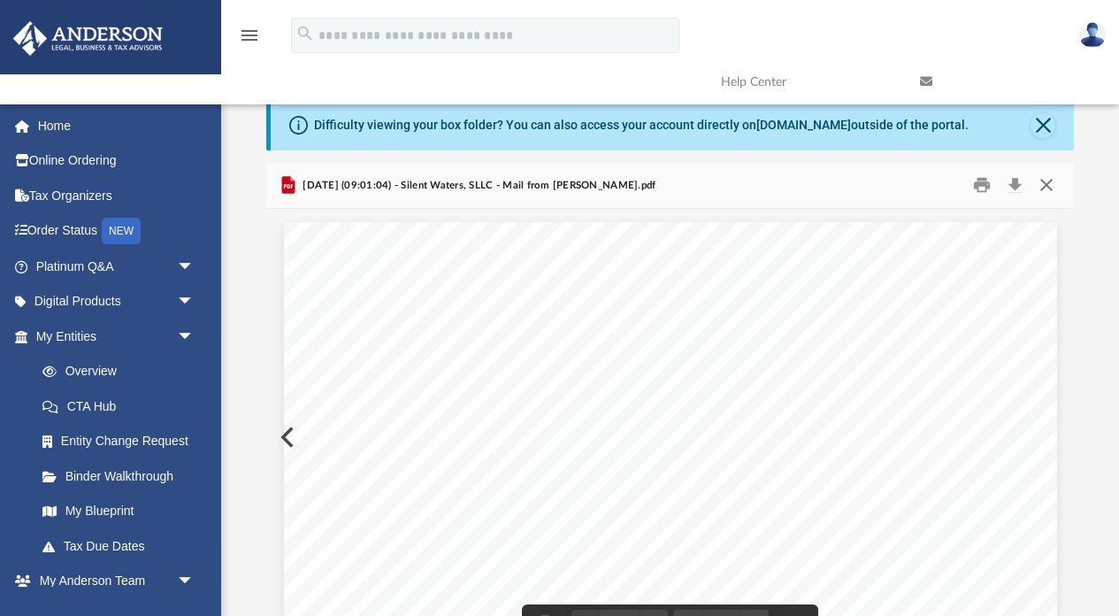
click at [1047, 183] on button "Close" at bounding box center [1047, 185] width 32 height 27
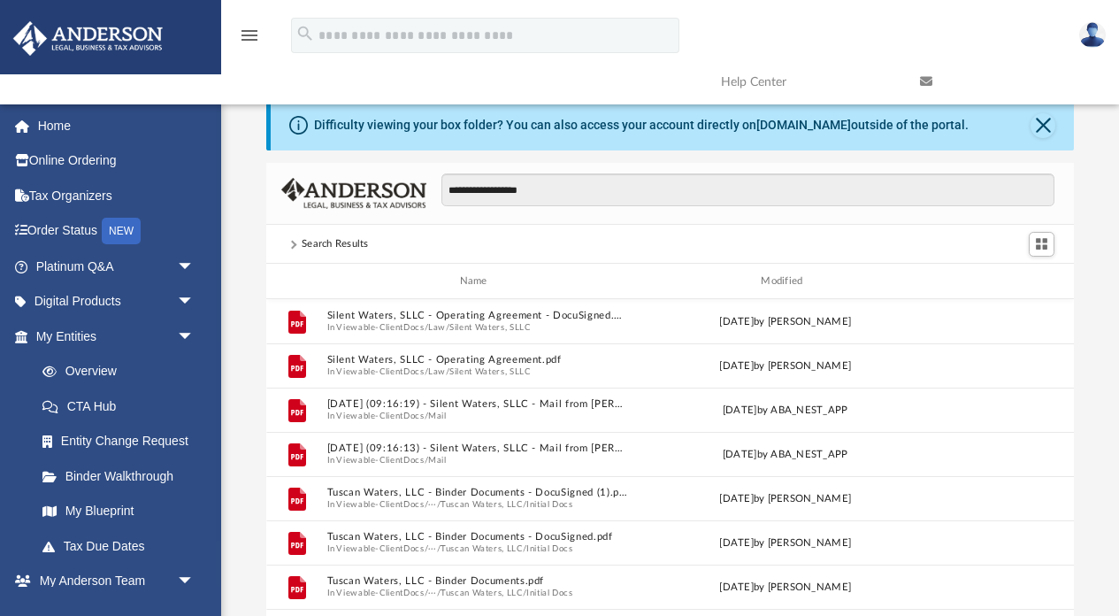
click at [733, 217] on div "**********" at bounding box center [741, 198] width 628 height 51
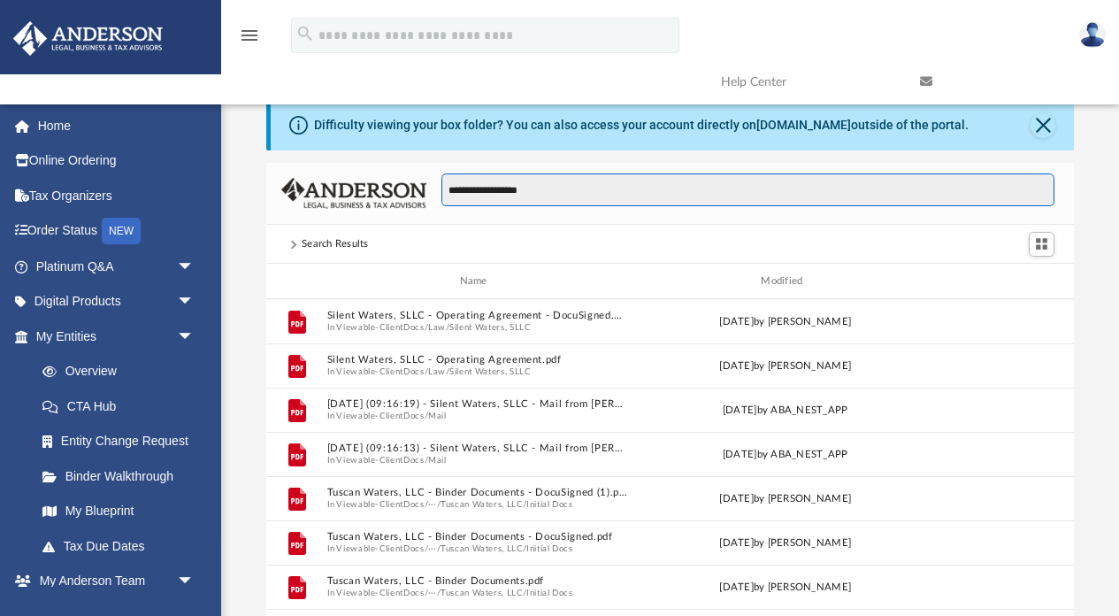
drag, startPoint x: 733, startPoint y: 196, endPoint x: 465, endPoint y: 145, distance: 272.0
click at [465, 145] on div "**********" at bounding box center [670, 383] width 809 height 565
paste input "Search files and folders"
type input "**********"
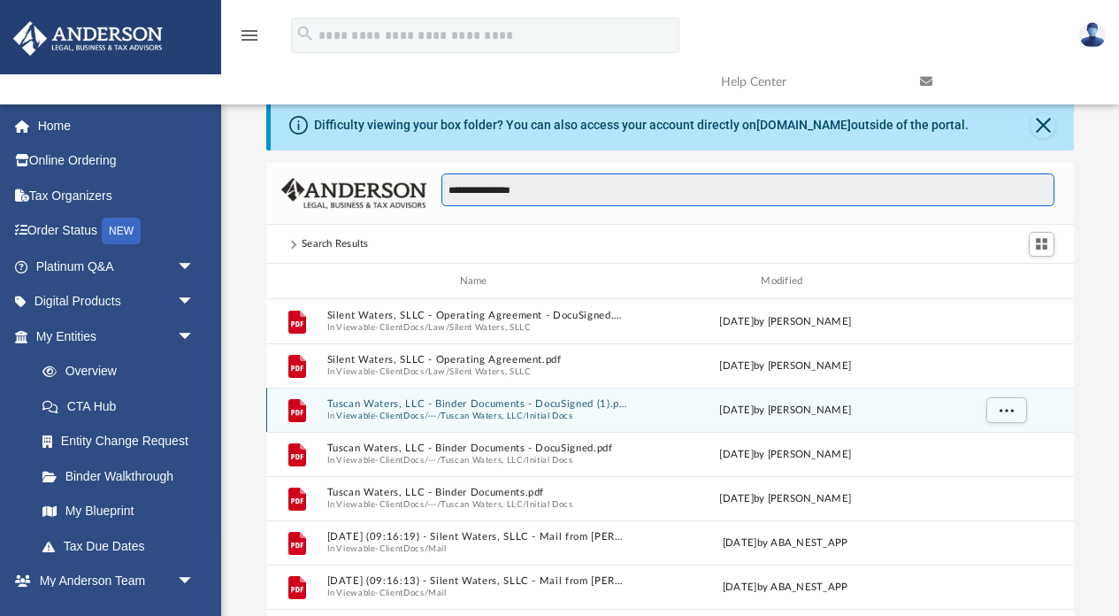
scroll to position [-1, 0]
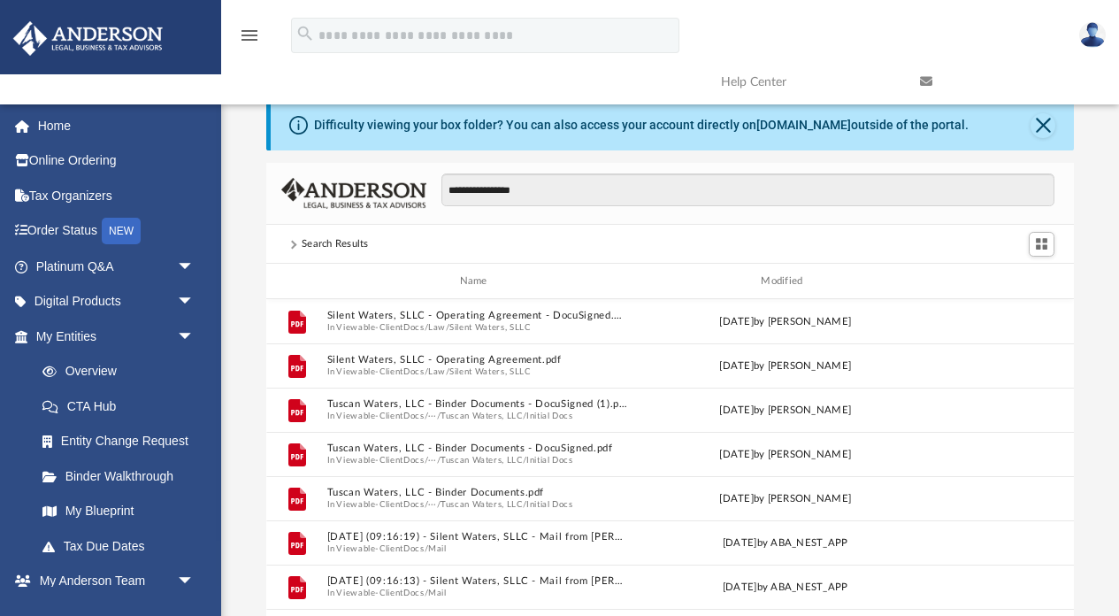
click at [335, 234] on div "Search Results" at bounding box center [670, 244] width 809 height 39
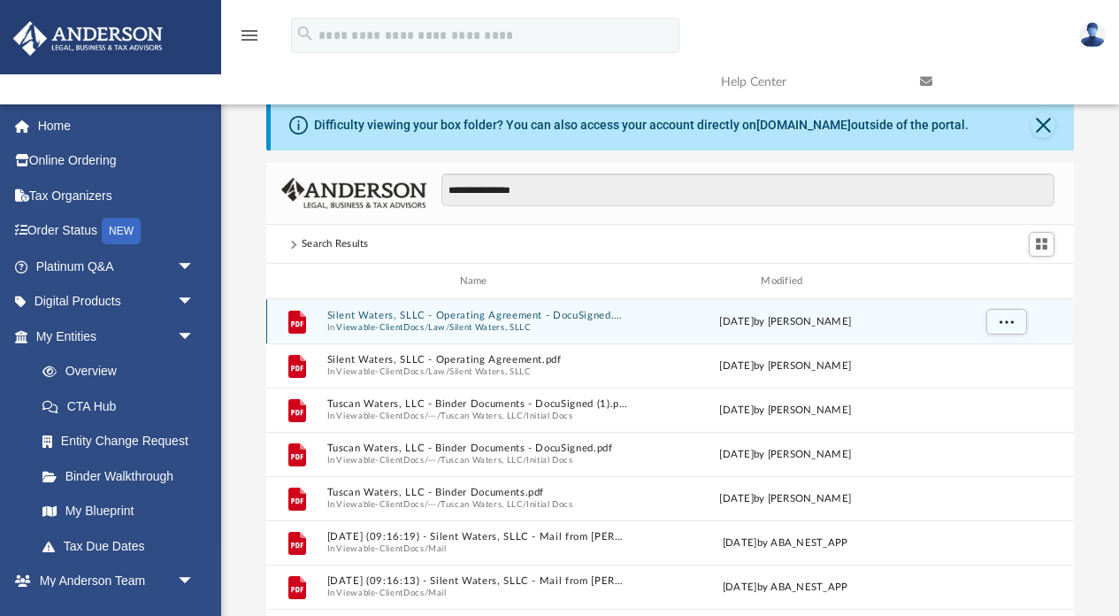
click at [397, 323] on button "Viewable-ClientDocs" at bounding box center [380, 328] width 88 height 12
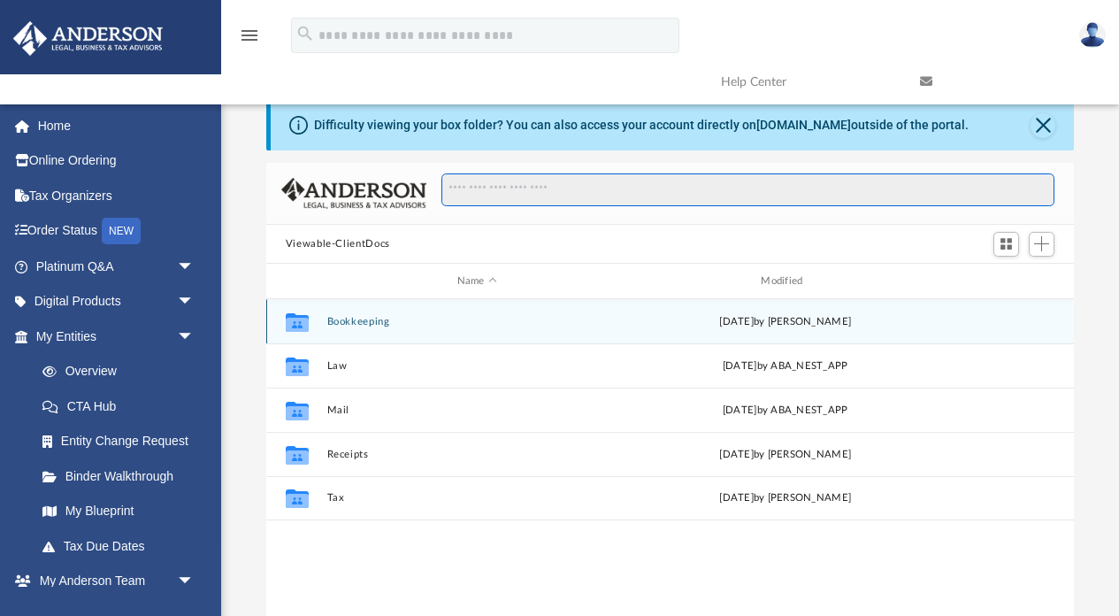
click at [503, 198] on input "Search files and folders" at bounding box center [748, 190] width 613 height 34
paste input "**********"
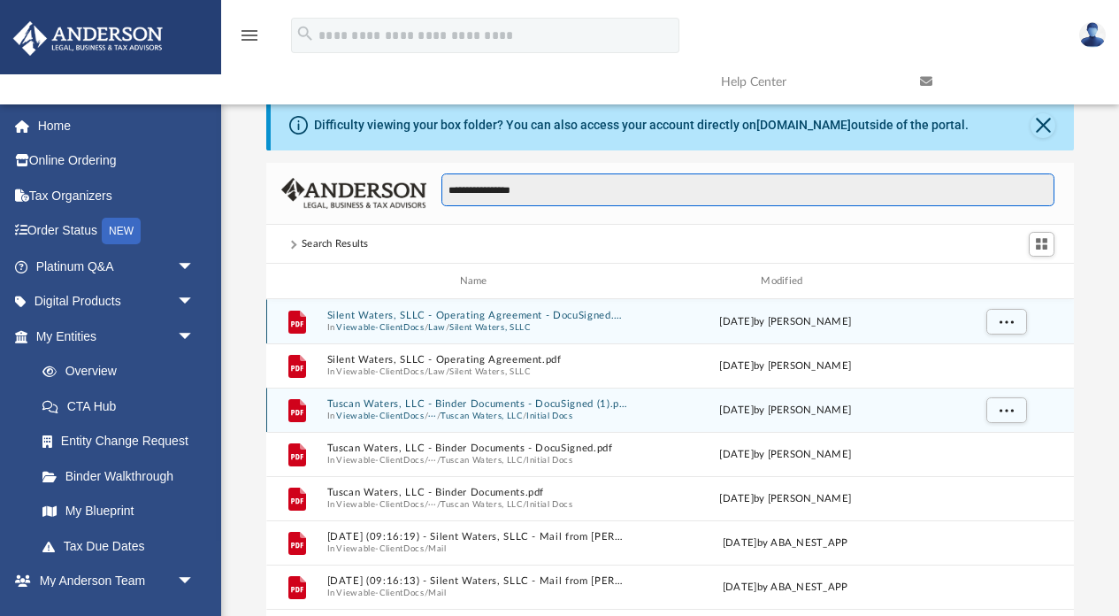
type input "**********"
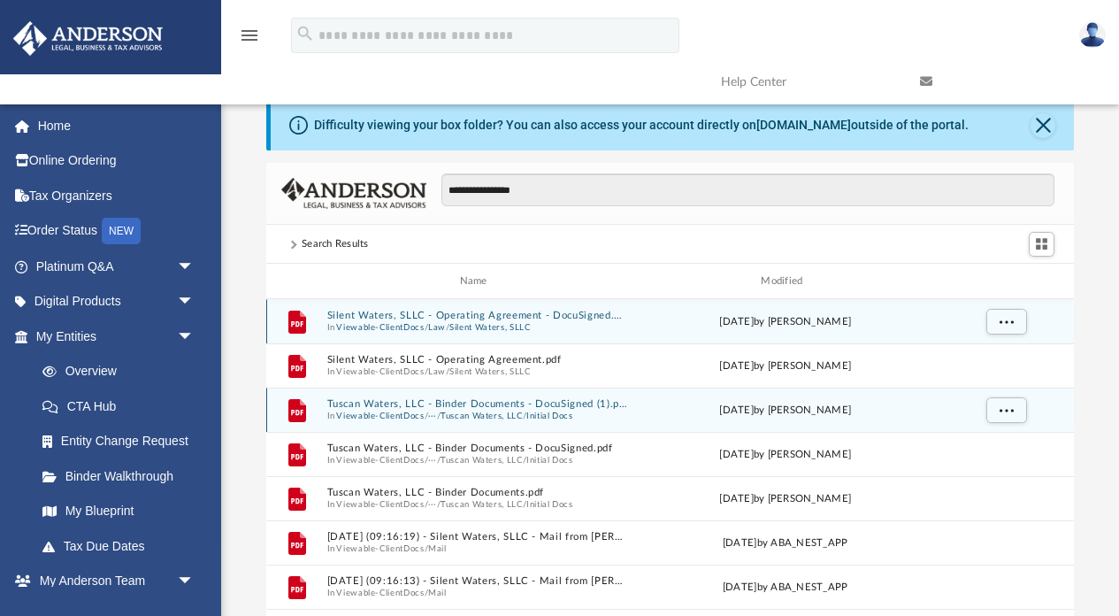
click at [440, 418] on span "/" at bounding box center [438, 417] width 4 height 12
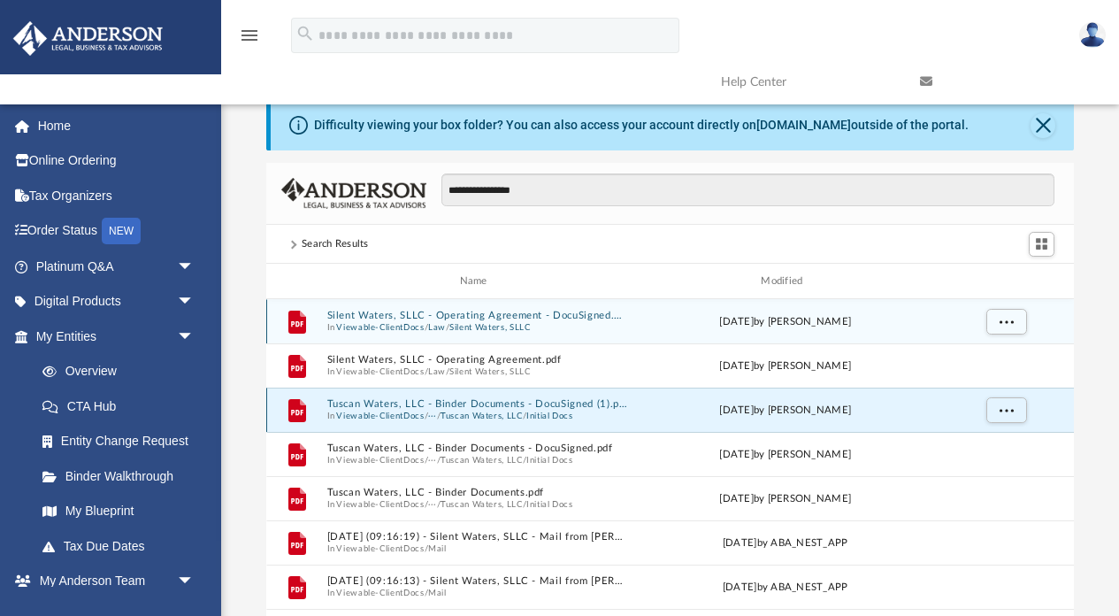
click at [458, 404] on button "Tuscan Waters, LLC - Binder Documents - DocuSigned (1).pdf" at bounding box center [477, 404] width 301 height 12
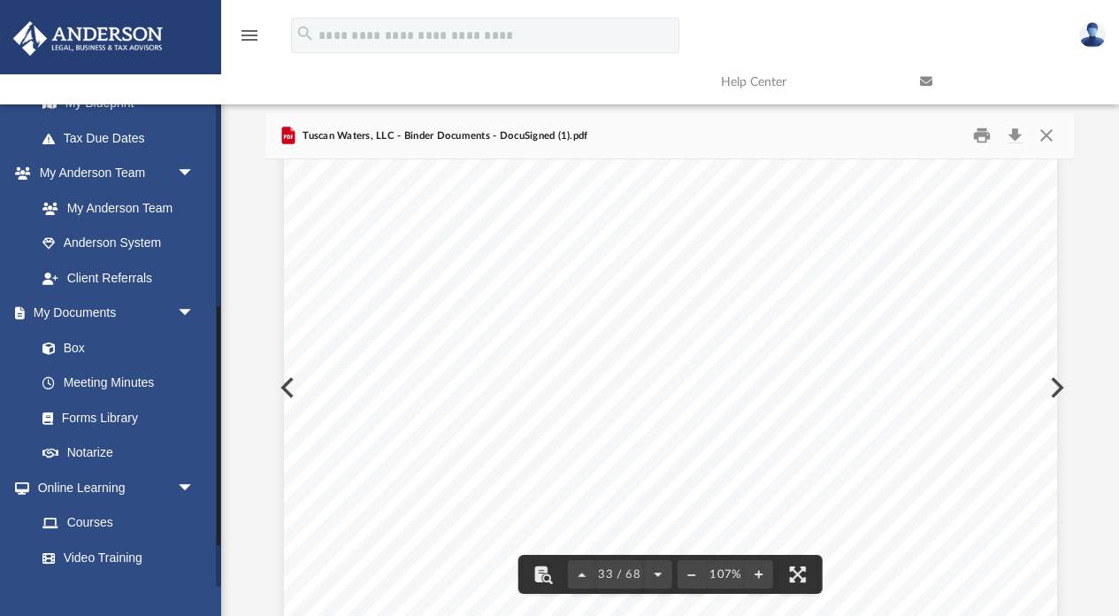
scroll to position [409, 0]
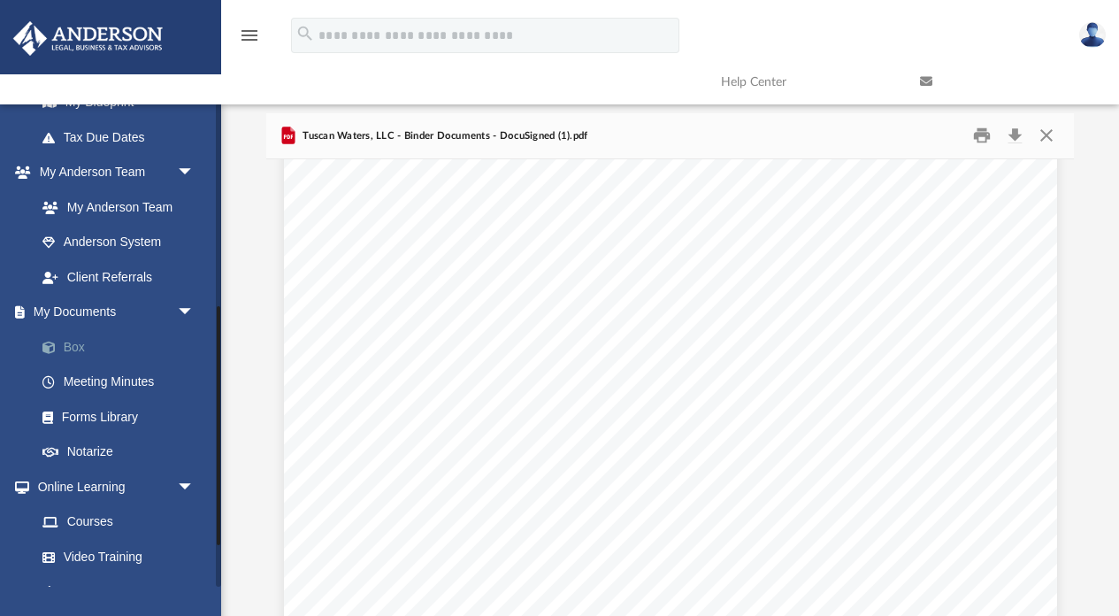
click at [104, 334] on link "Box" at bounding box center [123, 346] width 196 height 35
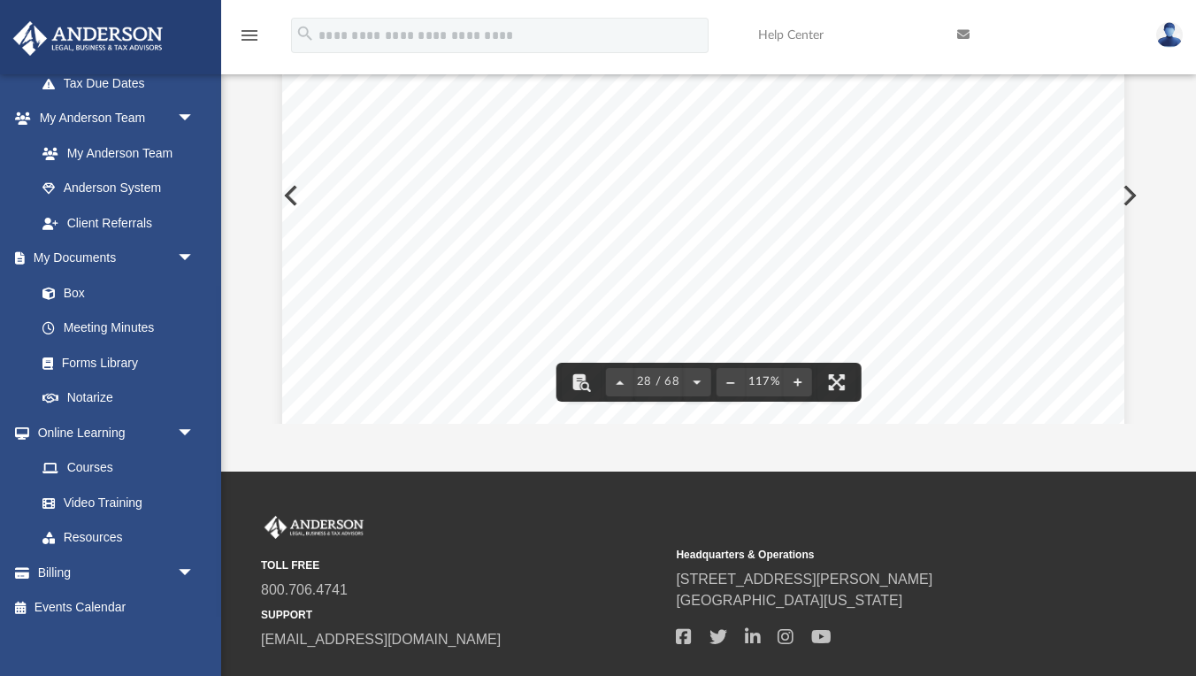
scroll to position [30573, 5]
click at [696, 376] on button "File preview" at bounding box center [696, 382] width 28 height 39
click at [657, 382] on span "29 / 68" at bounding box center [658, 382] width 49 height 12
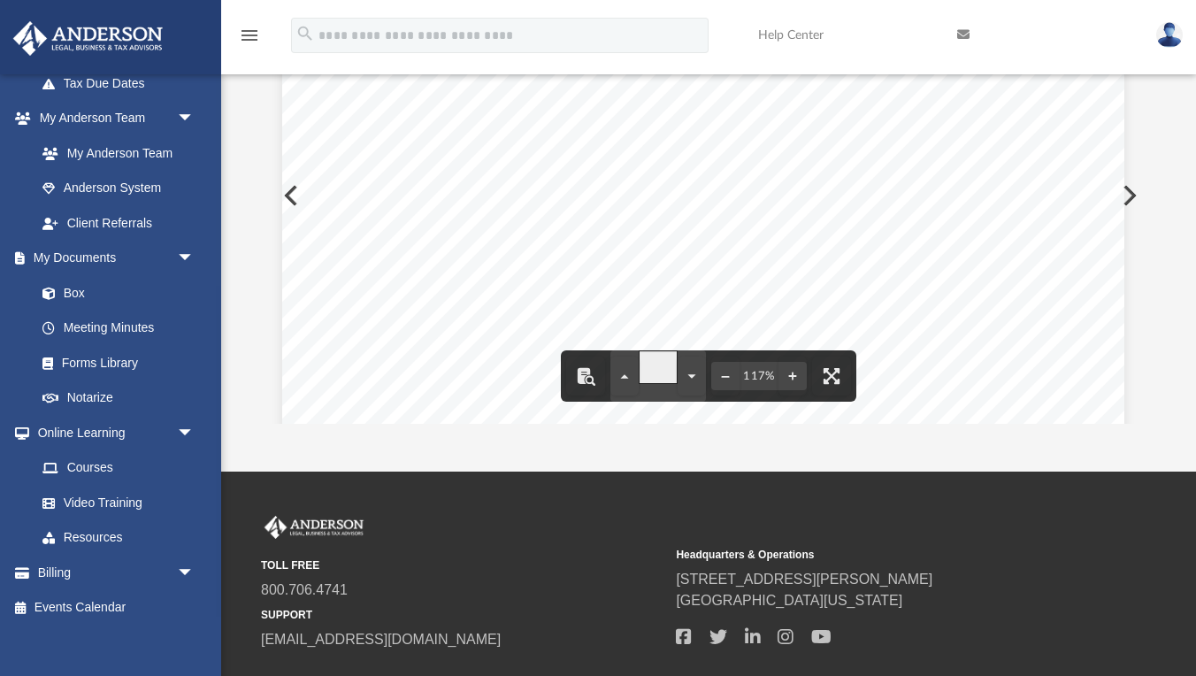
type input "**"
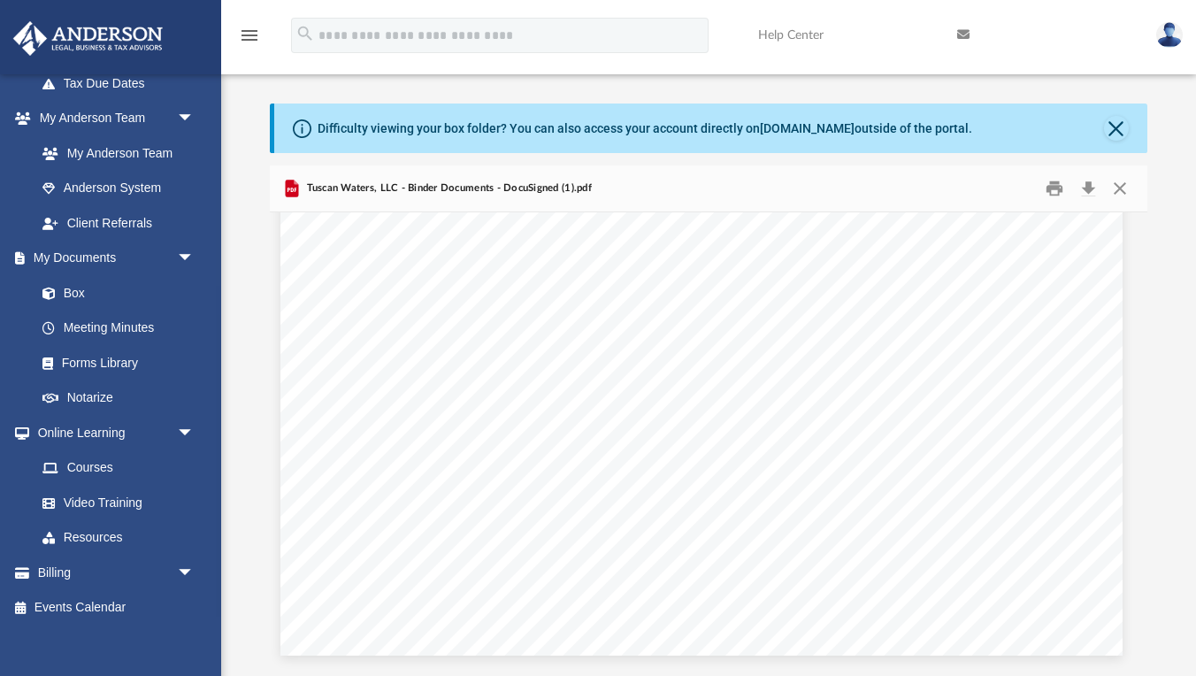
scroll to position [0, 0]
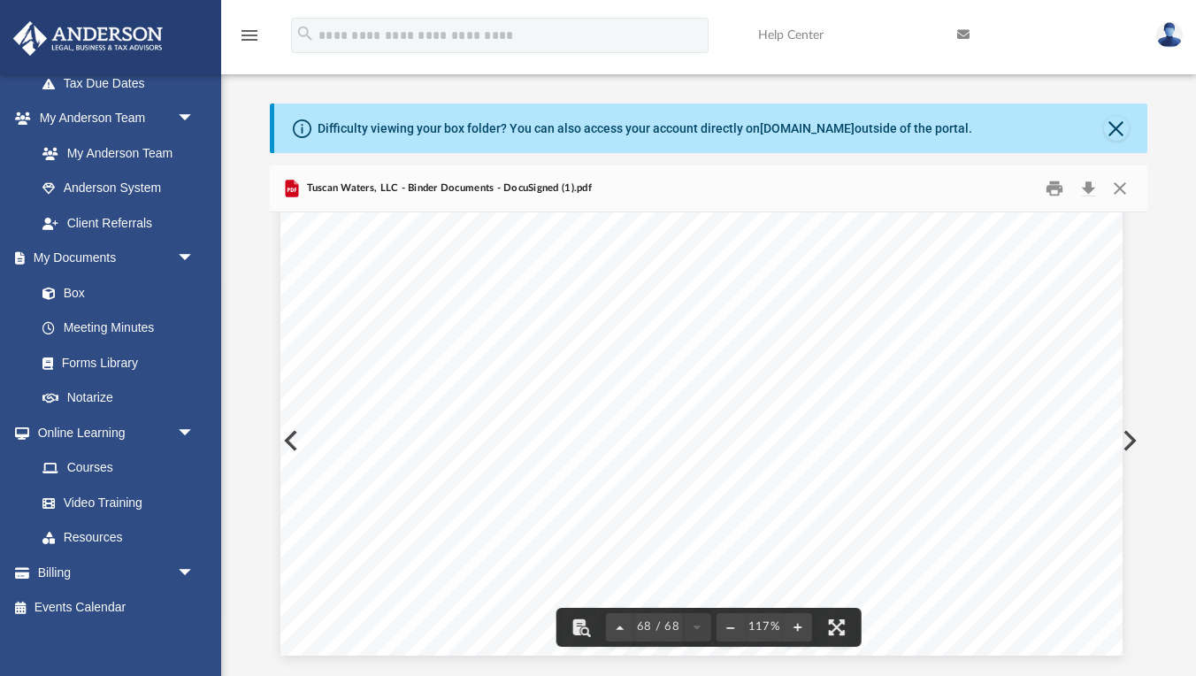
click at [291, 442] on div "State/Tax Filings SS - 4 Form and EIN Letter This section holds a copy of IRS F…" at bounding box center [702, 111] width 842 height 1090
click at [288, 439] on div "State/Tax Filings SS - 4 Form and EIN Letter This section holds a copy of IRS F…" at bounding box center [702, 111] width 842 height 1090
click at [622, 615] on button "File preview" at bounding box center [620, 627] width 28 height 39
click at [644, 615] on span "67 / 68" at bounding box center [658, 627] width 49 height 12
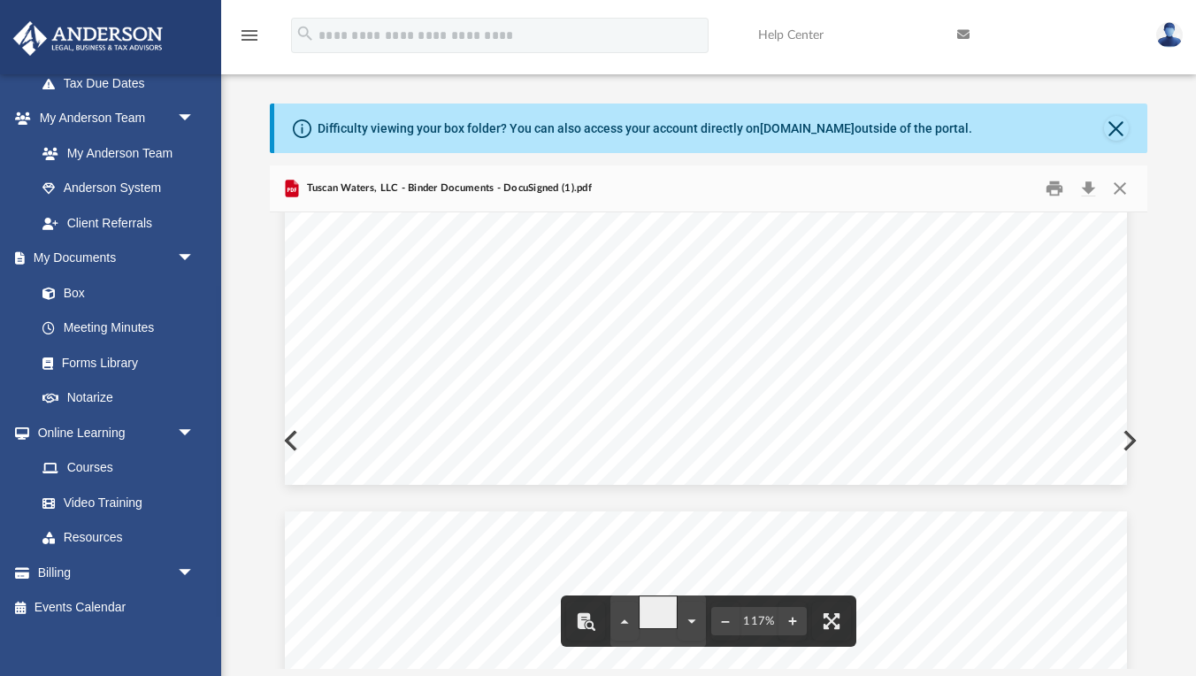
type input "**"
click at [1118, 187] on button "Close" at bounding box center [1120, 187] width 32 height 27
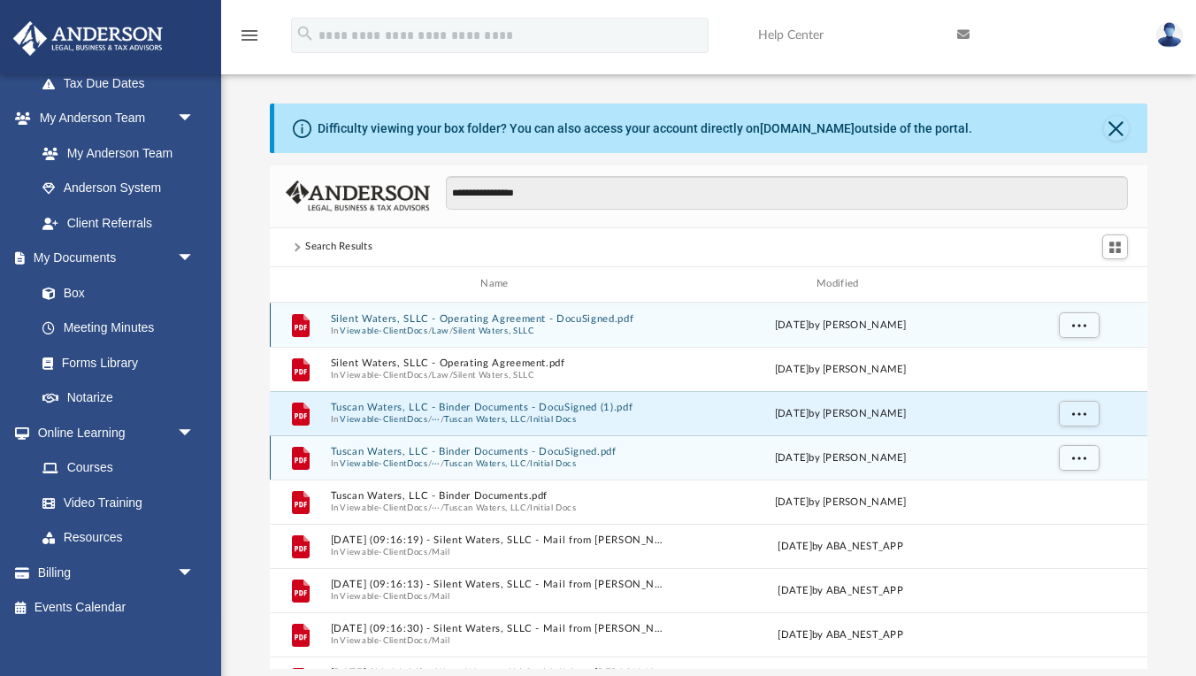
click at [598, 449] on button "Tuscan Waters, LLC - Binder Documents - DocuSigned.pdf" at bounding box center [498, 452] width 335 height 12
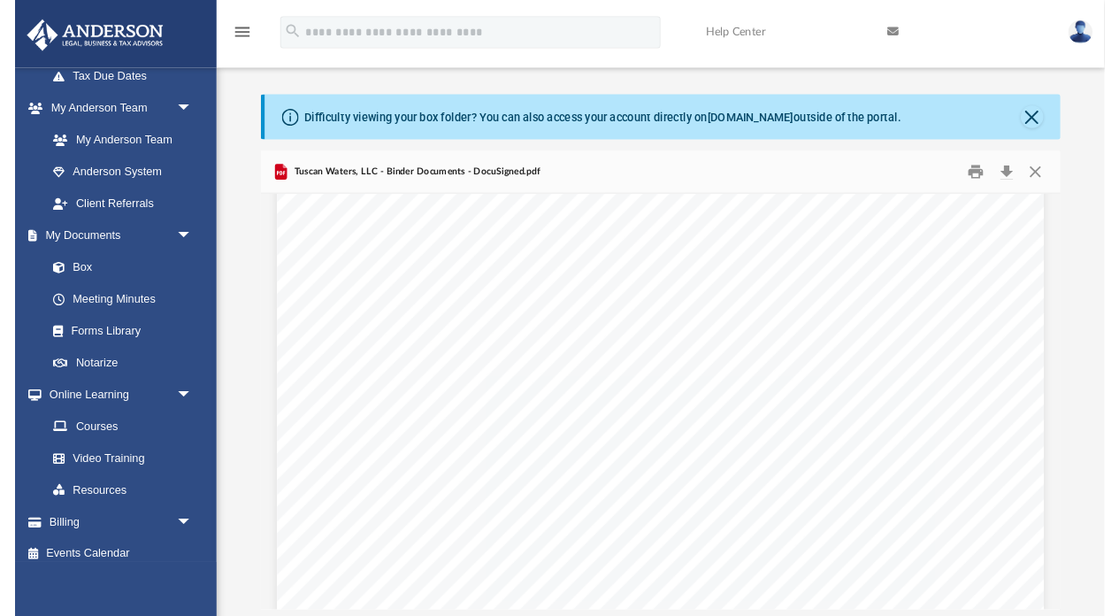
scroll to position [10398, 0]
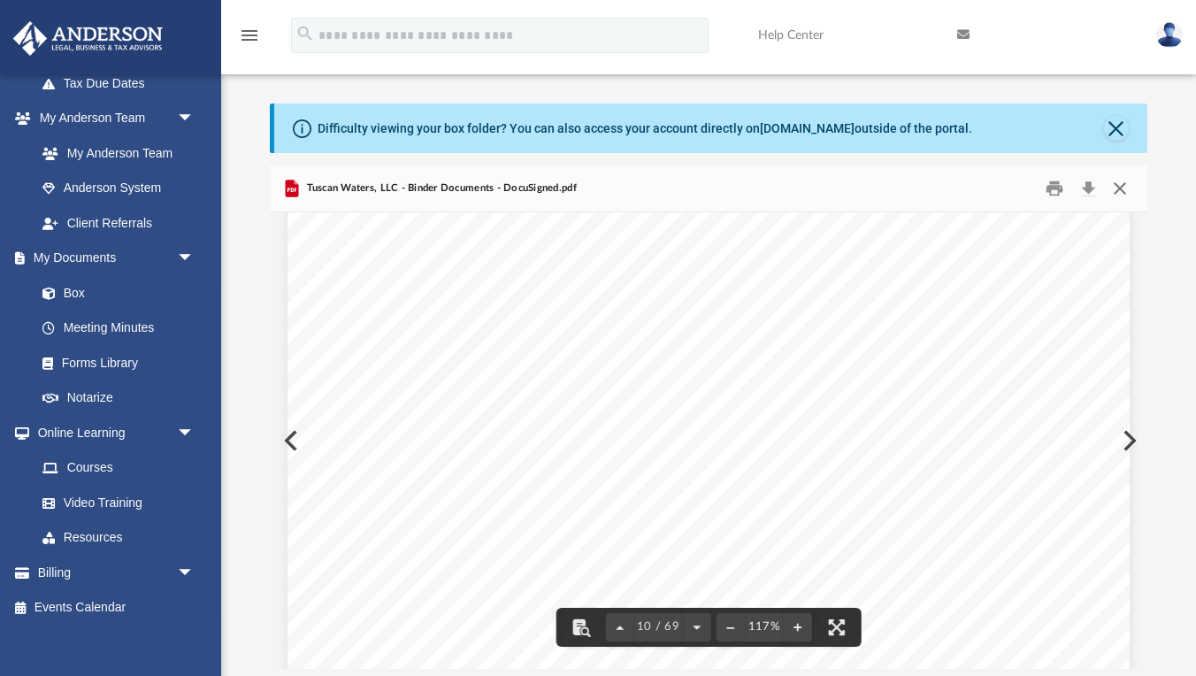
click at [1116, 194] on button "Close" at bounding box center [1120, 187] width 32 height 27
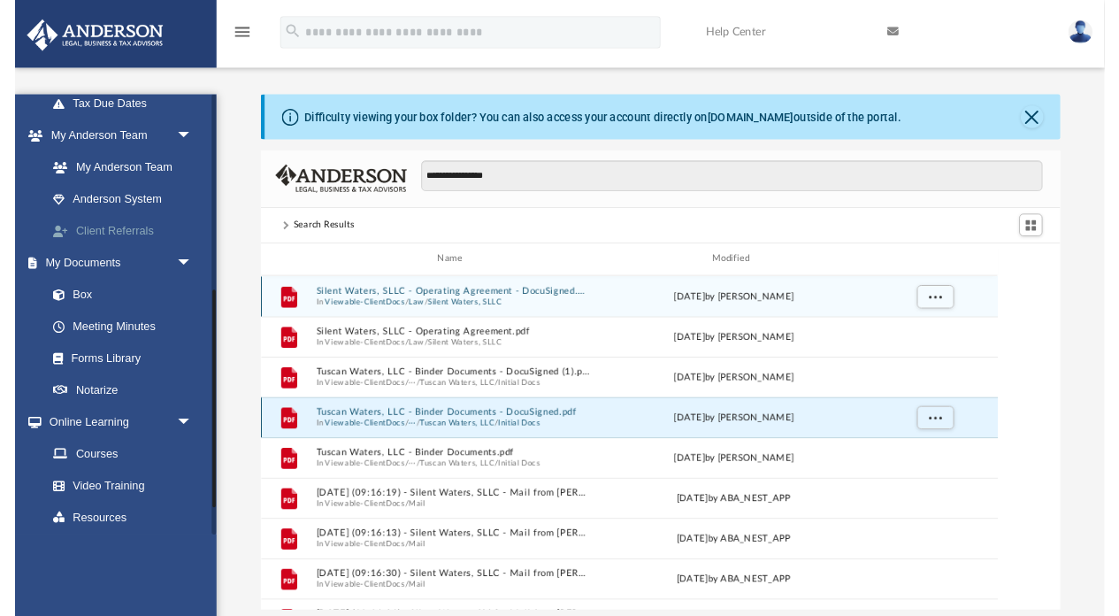
scroll to position [403, 808]
